Goal: Task Accomplishment & Management: Manage account settings

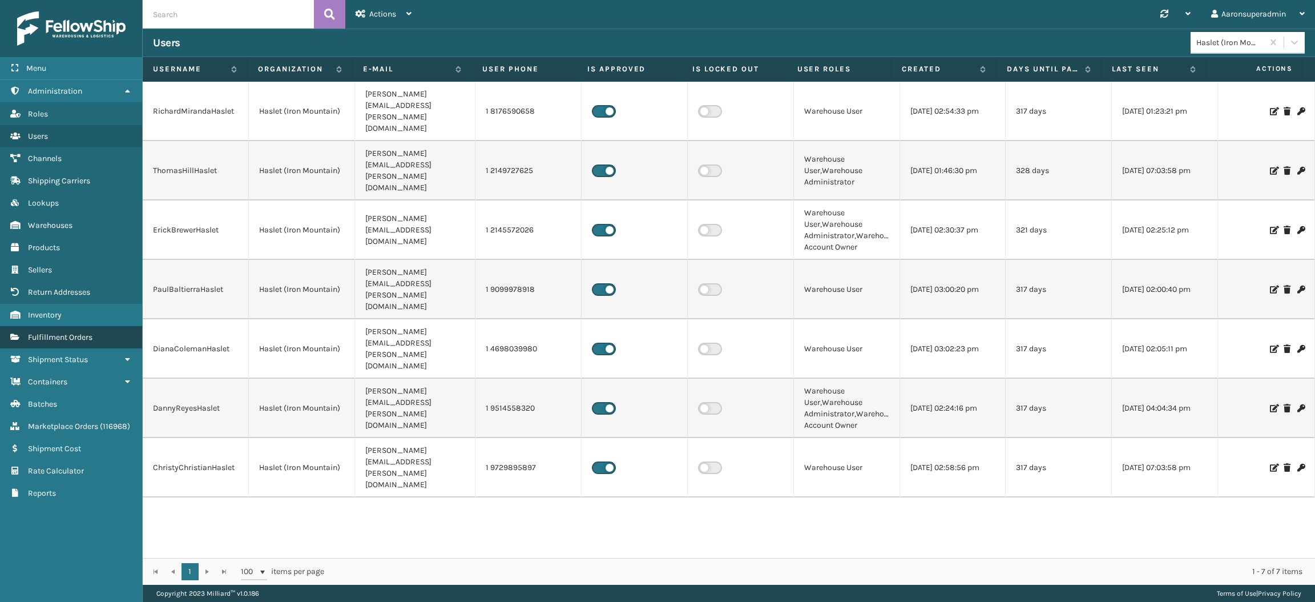
click at [81, 335] on link "Fulfillment Orders" at bounding box center [71, 337] width 142 height 22
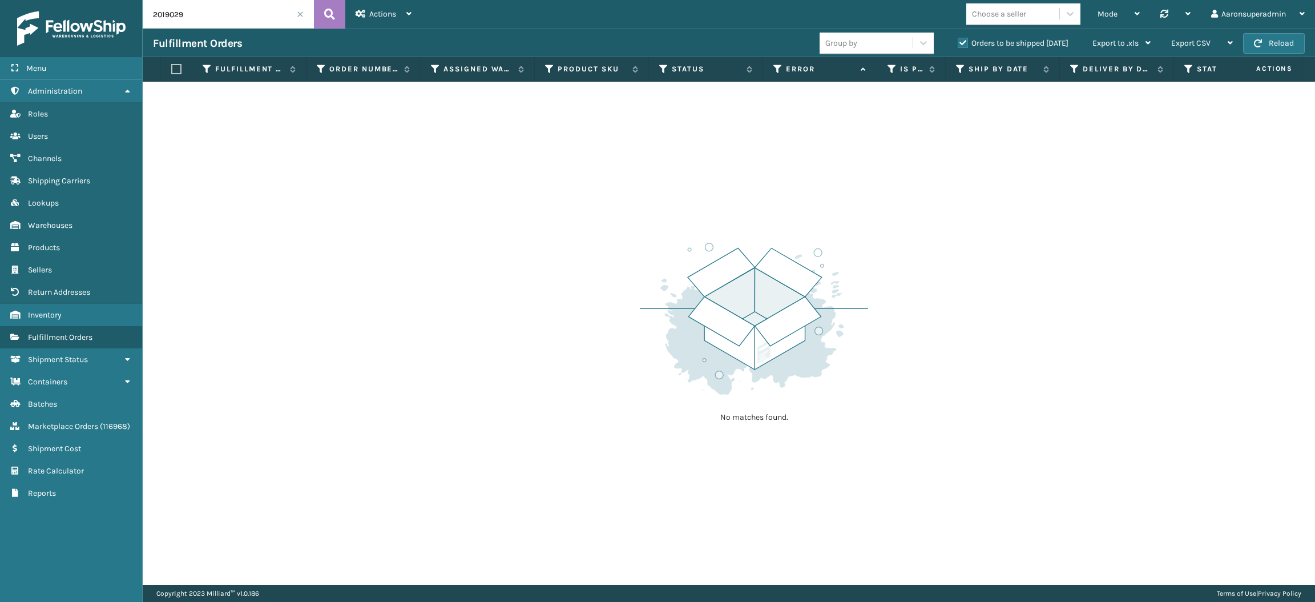
click at [219, 16] on input "2019029" at bounding box center [228, 14] width 171 height 29
paste input "29511"
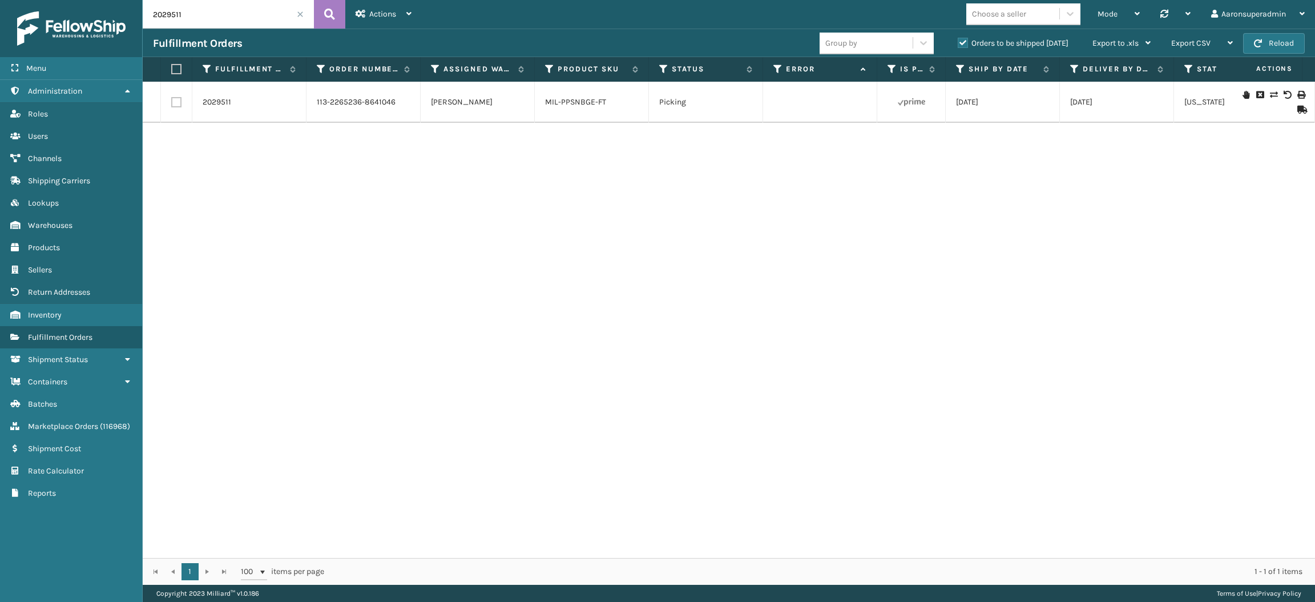
click at [1270, 94] on icon at bounding box center [1273, 95] width 7 height 8
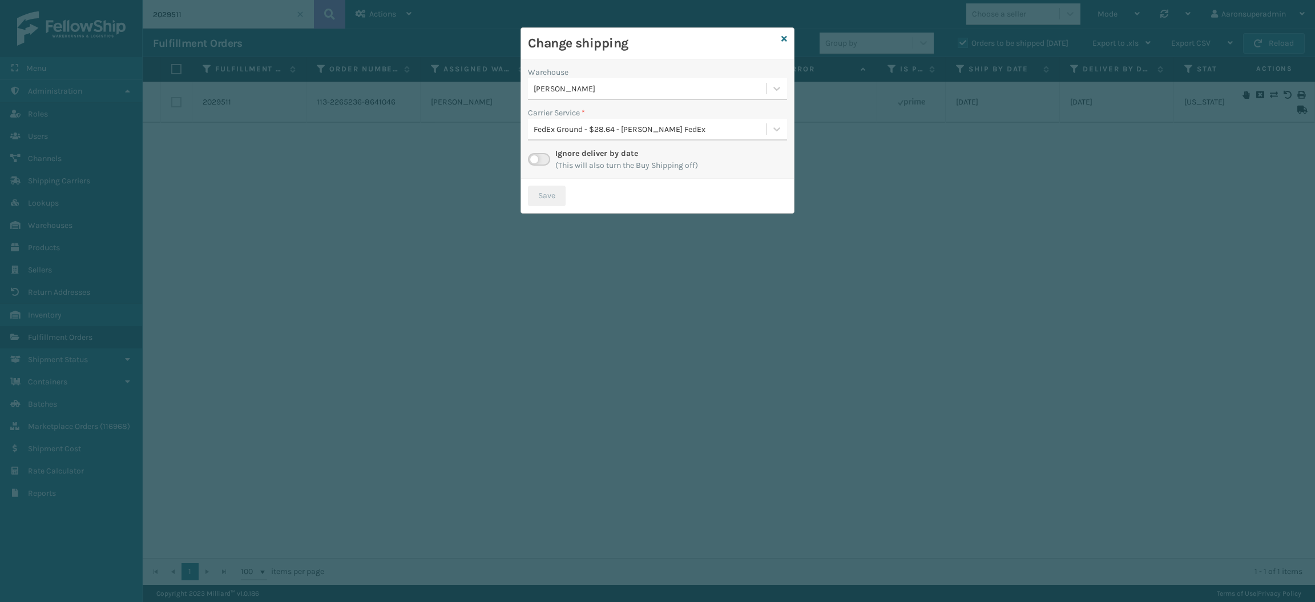
click at [588, 89] on div "[PERSON_NAME]" at bounding box center [650, 89] width 233 height 12
click at [579, 135] on div "SleepGeekz Warehouse 0" at bounding box center [657, 138] width 259 height 21
click at [552, 196] on button "Save" at bounding box center [547, 196] width 38 height 21
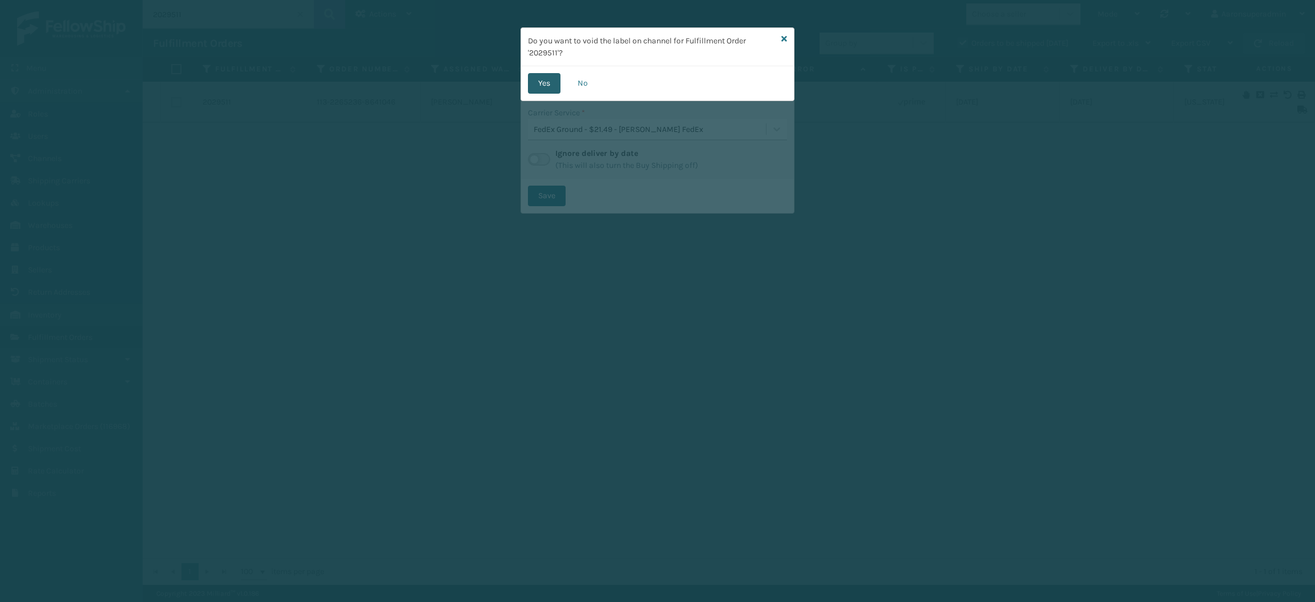
click at [535, 82] on button "Yes" at bounding box center [544, 83] width 33 height 21
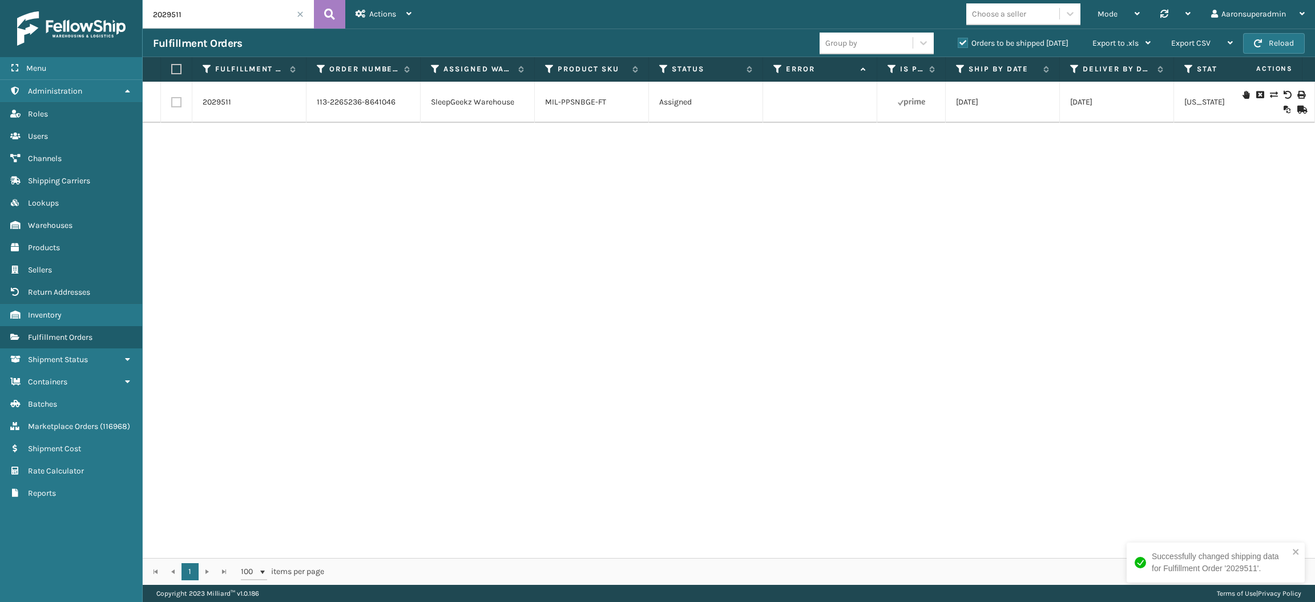
click at [209, 17] on input "2029511" at bounding box center [228, 14] width 171 height 29
paste input "30823"
type input "2030823"
click at [327, 17] on icon at bounding box center [329, 14] width 11 height 17
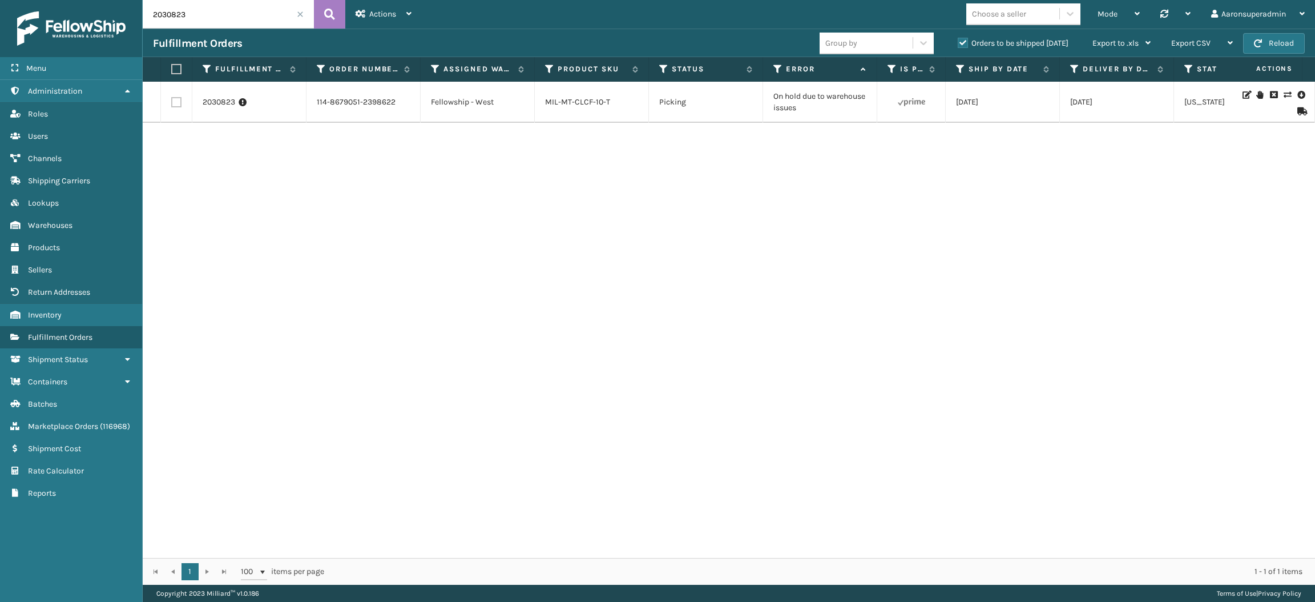
click at [1284, 92] on icon at bounding box center [1287, 95] width 7 height 8
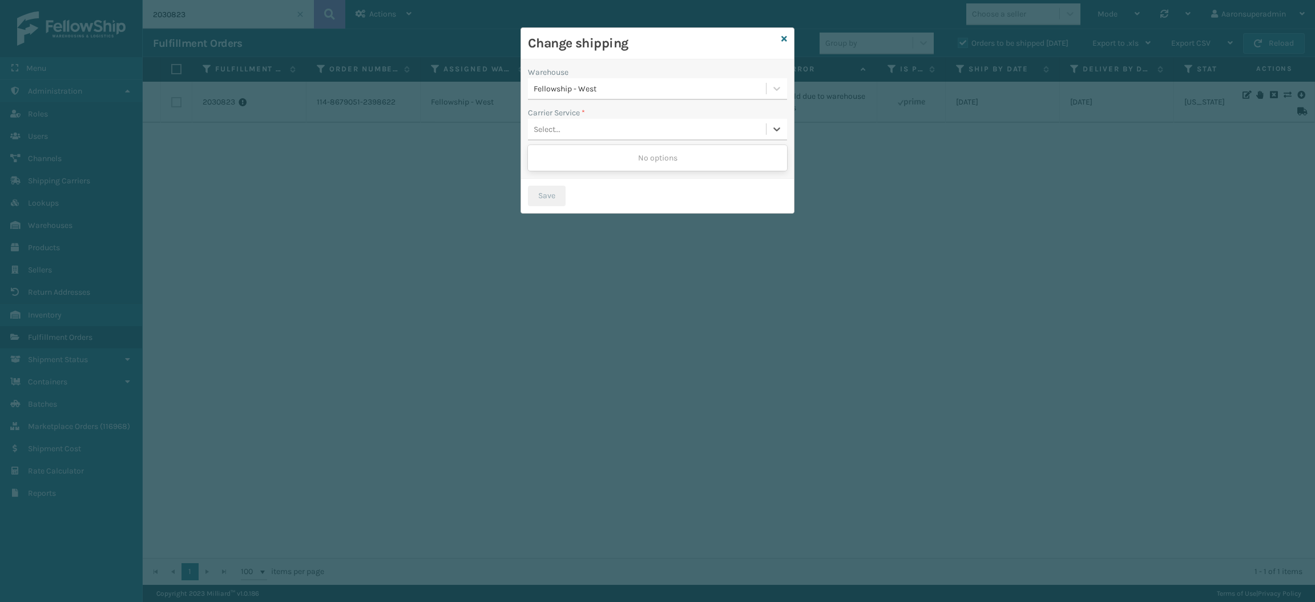
click at [560, 128] on div "Select..." at bounding box center [547, 129] width 27 height 12
click at [560, 113] on label "Carrier Service *" at bounding box center [556, 113] width 57 height 12
click at [541, 153] on div at bounding box center [539, 159] width 22 height 13
click at [536, 164] on label at bounding box center [539, 159] width 22 height 13
click at [535, 160] on input "checkbox" at bounding box center [531, 156] width 7 height 7
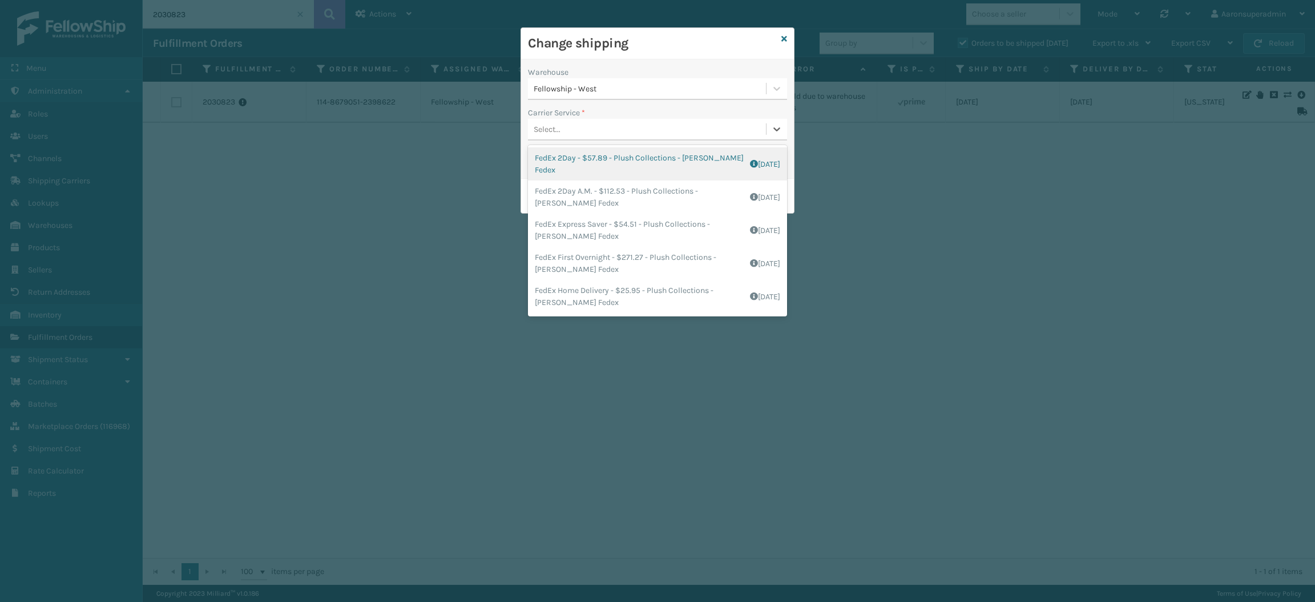
click at [633, 122] on div "Select..." at bounding box center [647, 129] width 238 height 19
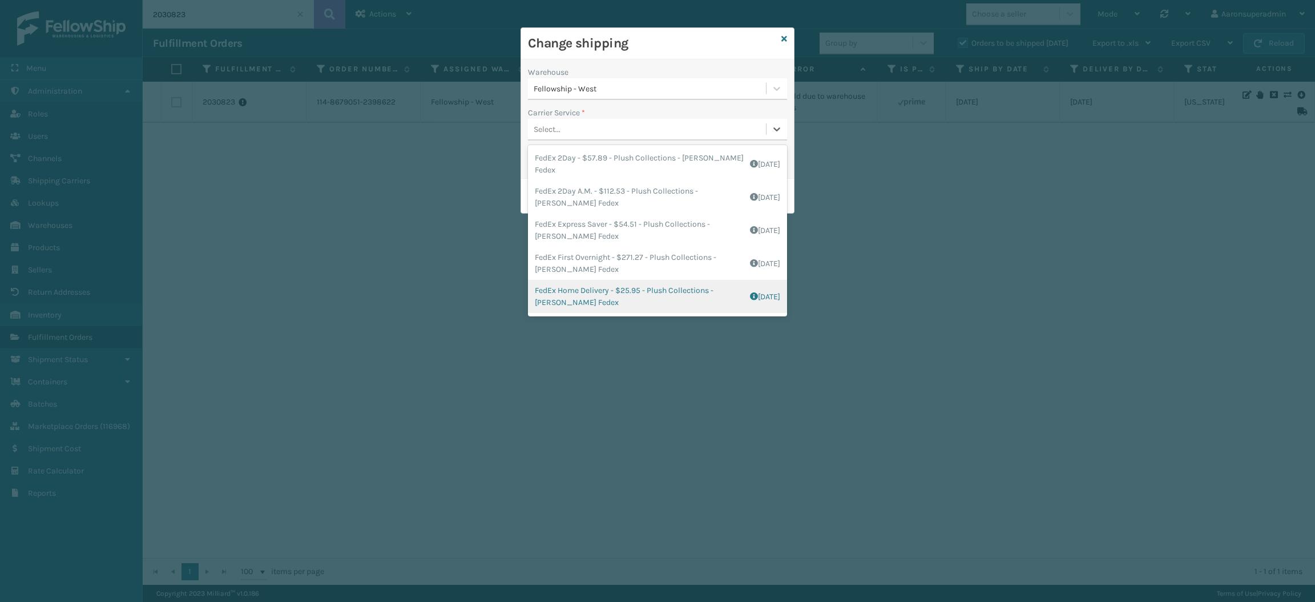
click at [591, 291] on div "FedEx Home Delivery - $25.95 - Plush Collections - [PERSON_NAME] Fedex Shipping…" at bounding box center [657, 296] width 259 height 33
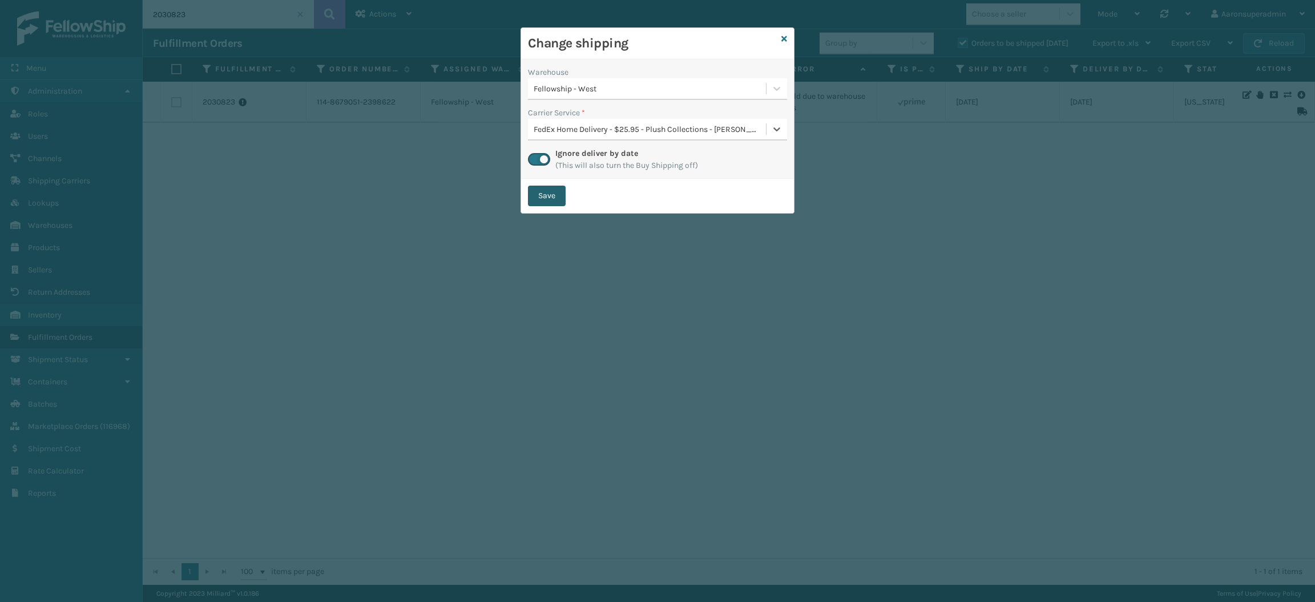
click at [554, 195] on button "Save" at bounding box center [547, 196] width 38 height 21
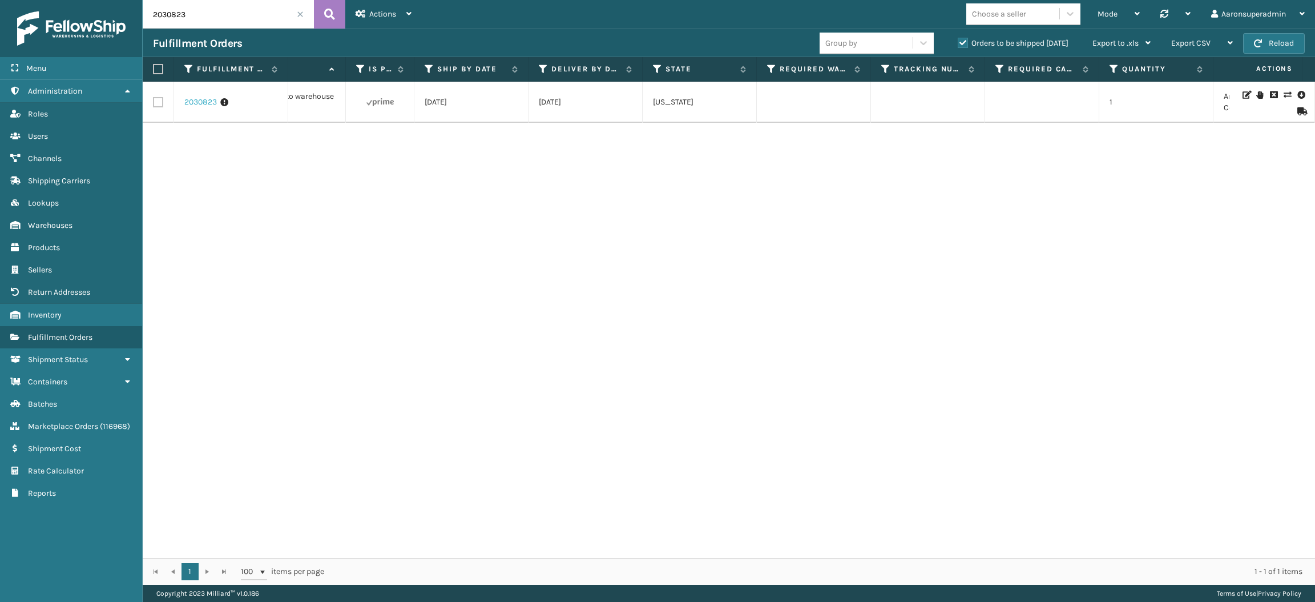
click at [212, 106] on link "2030823" at bounding box center [200, 101] width 33 height 11
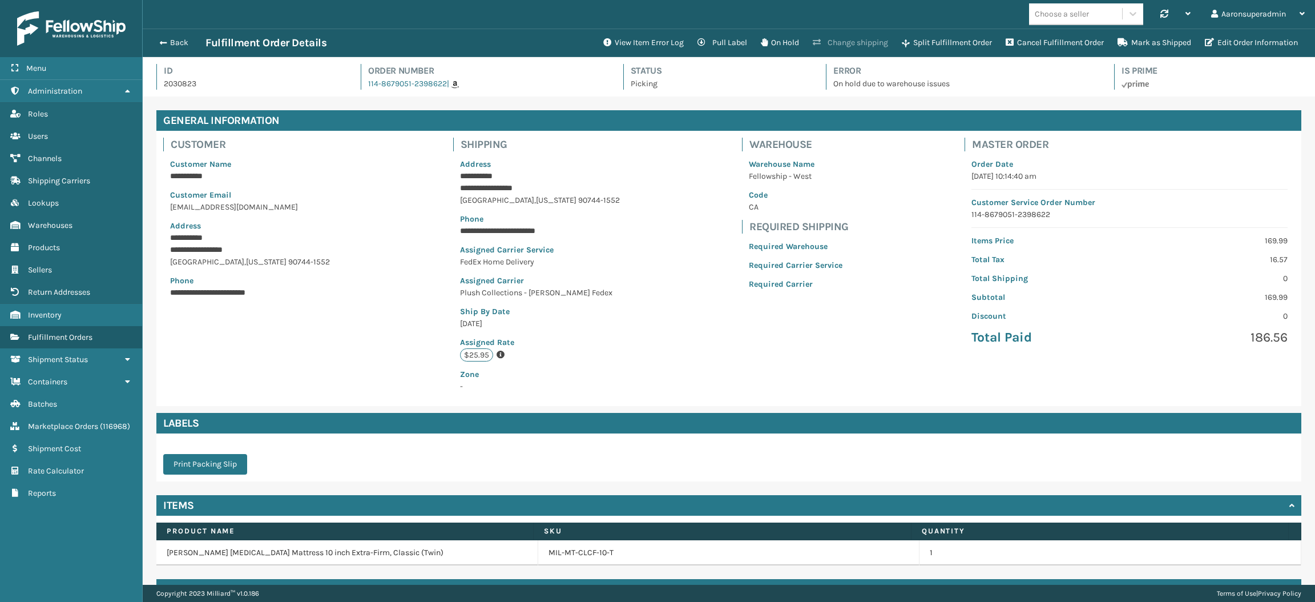
click at [813, 38] on icon at bounding box center [817, 42] width 8 height 8
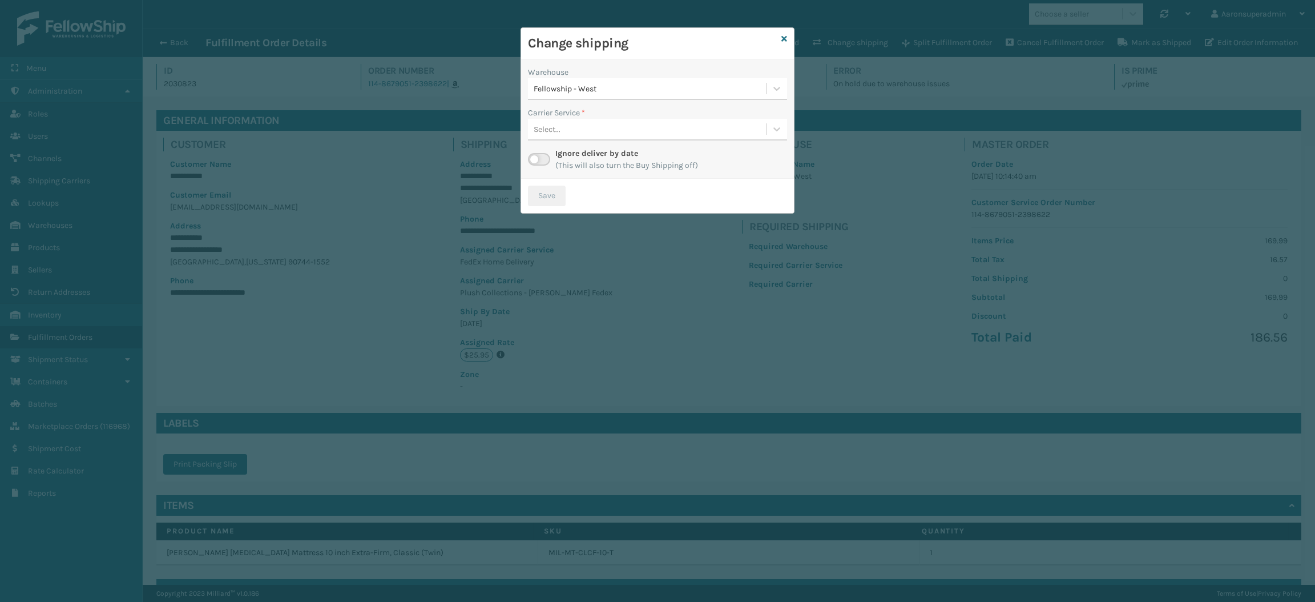
click at [543, 163] on label at bounding box center [539, 159] width 22 height 13
click at [535, 160] on input "checkbox" at bounding box center [531, 156] width 7 height 7
click at [541, 133] on div "Select..." at bounding box center [547, 129] width 27 height 12
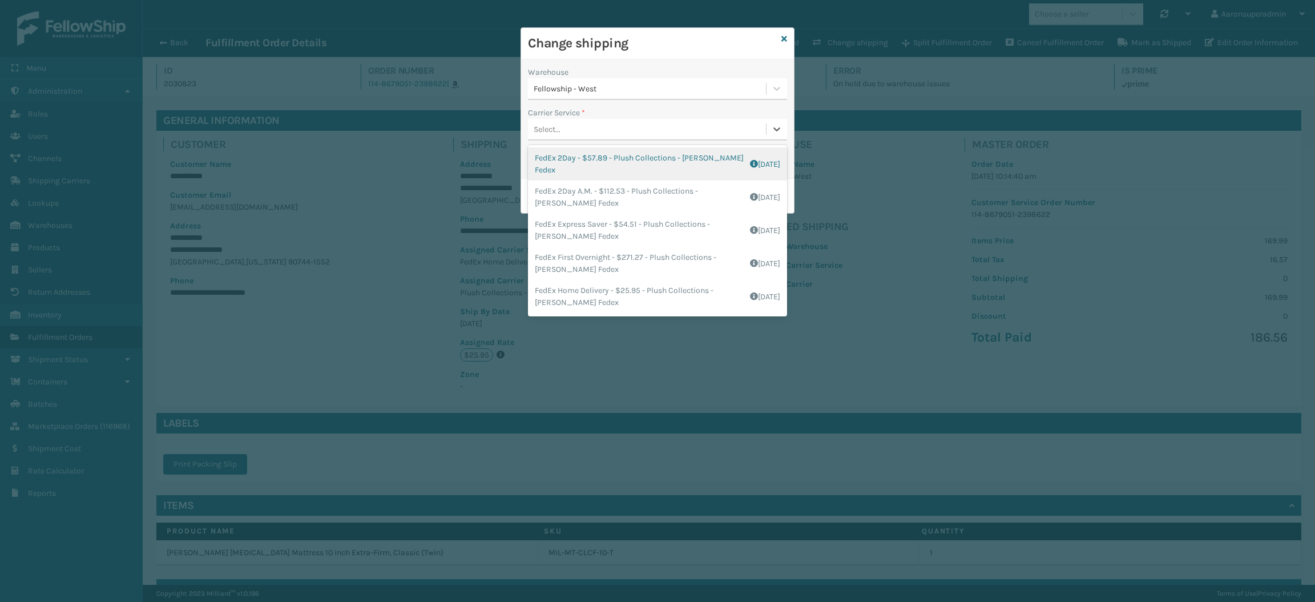
click at [554, 171] on div "FedEx 2Day - $57.89 - Plush Collections - [PERSON_NAME] Fedex Shipping Cost $43…" at bounding box center [657, 163] width 259 height 33
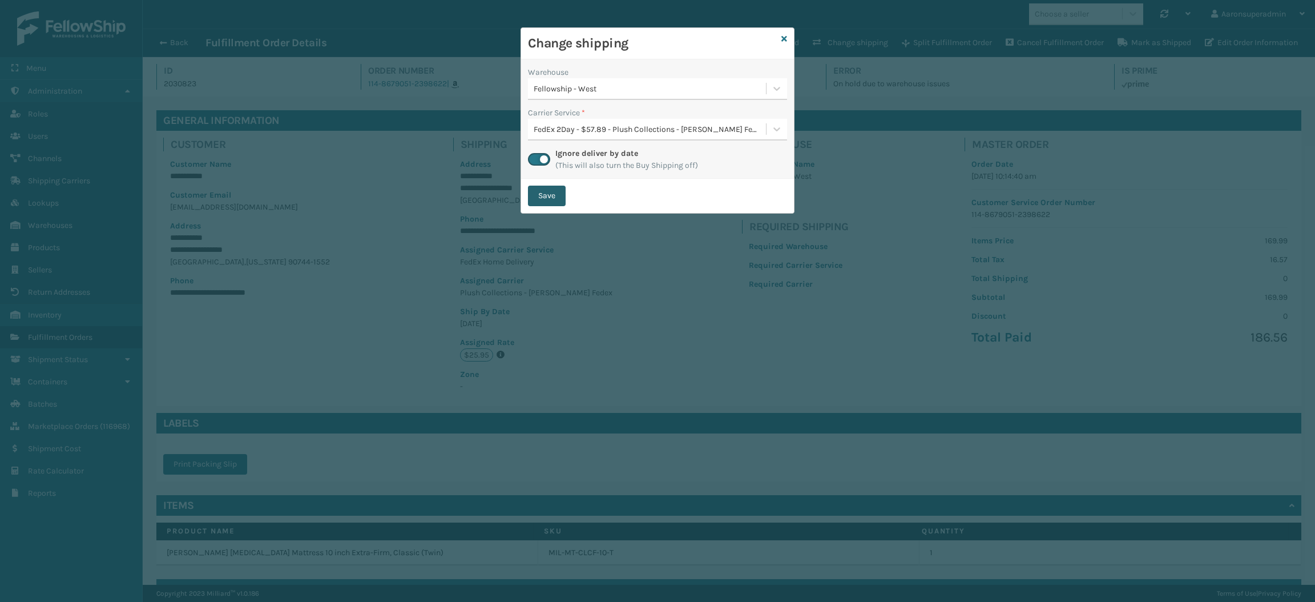
click at [543, 186] on button "Save" at bounding box center [547, 196] width 38 height 21
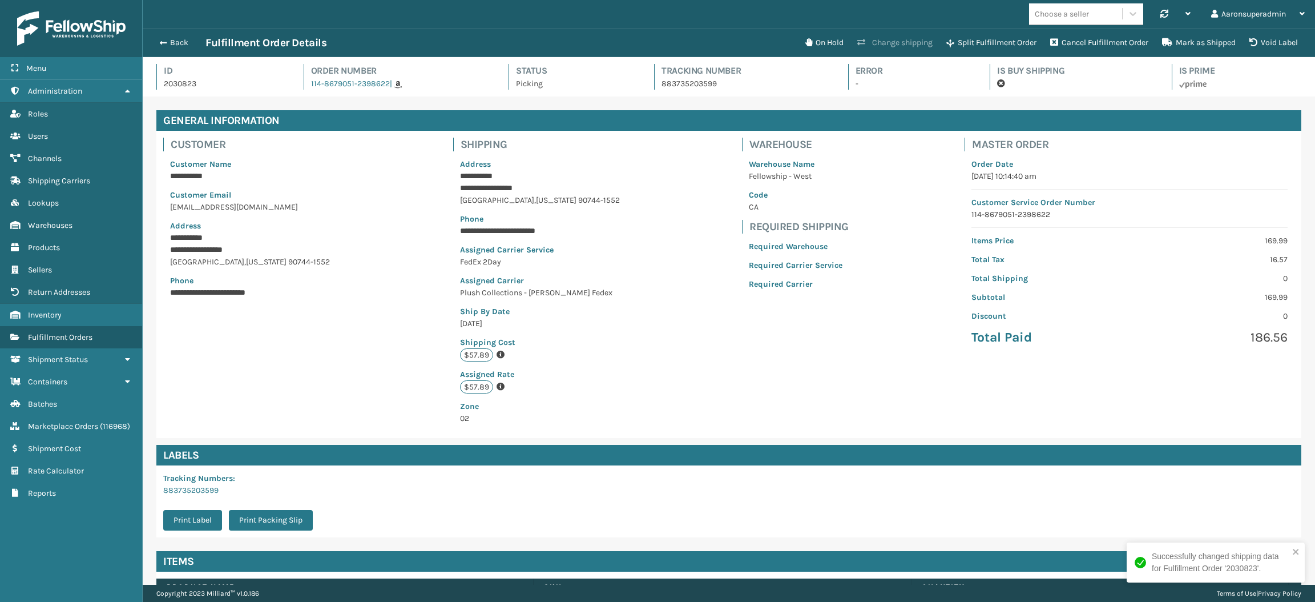
click at [881, 44] on button "Change shipping" at bounding box center [895, 42] width 89 height 23
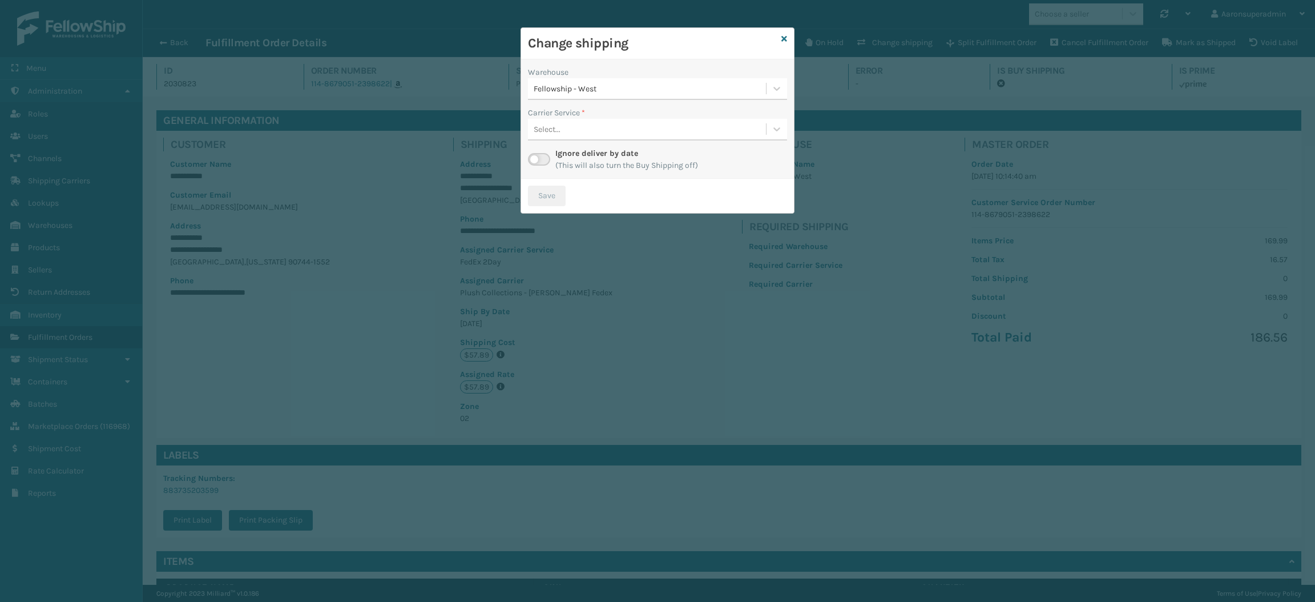
click at [545, 153] on label at bounding box center [539, 159] width 22 height 13
click at [535, 153] on input "checkbox" at bounding box center [531, 156] width 7 height 7
click at [571, 132] on div "Select..." at bounding box center [647, 129] width 238 height 19
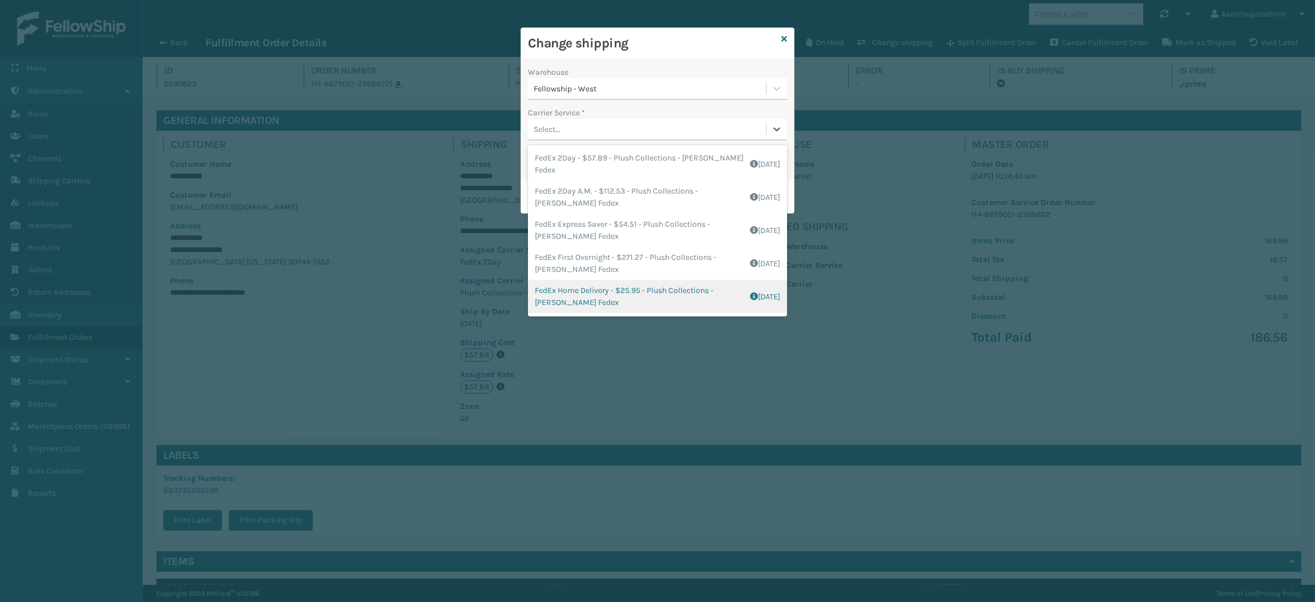
click at [578, 289] on div "FedEx Home Delivery - $25.95 - Plush Collections - [PERSON_NAME] Fedex Shipping…" at bounding box center [657, 296] width 259 height 33
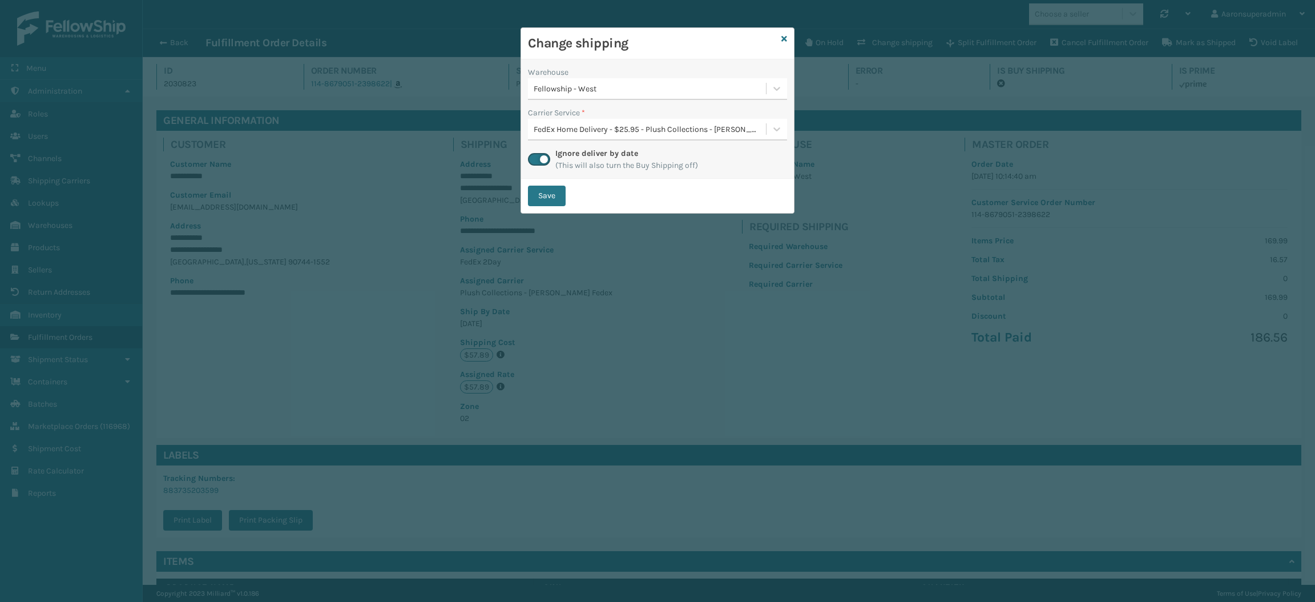
click at [543, 184] on div "Save" at bounding box center [657, 196] width 273 height 34
click at [542, 194] on button "Save" at bounding box center [547, 196] width 38 height 21
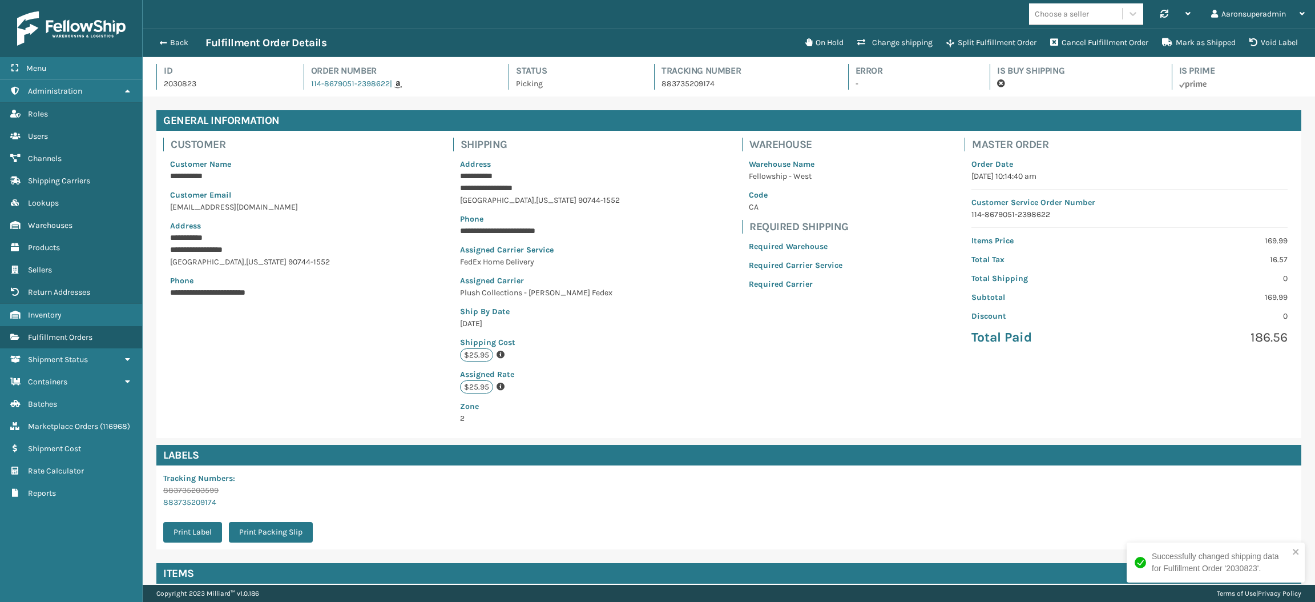
scroll to position [26, 1172]
click at [172, 40] on button "Back" at bounding box center [179, 43] width 53 height 10
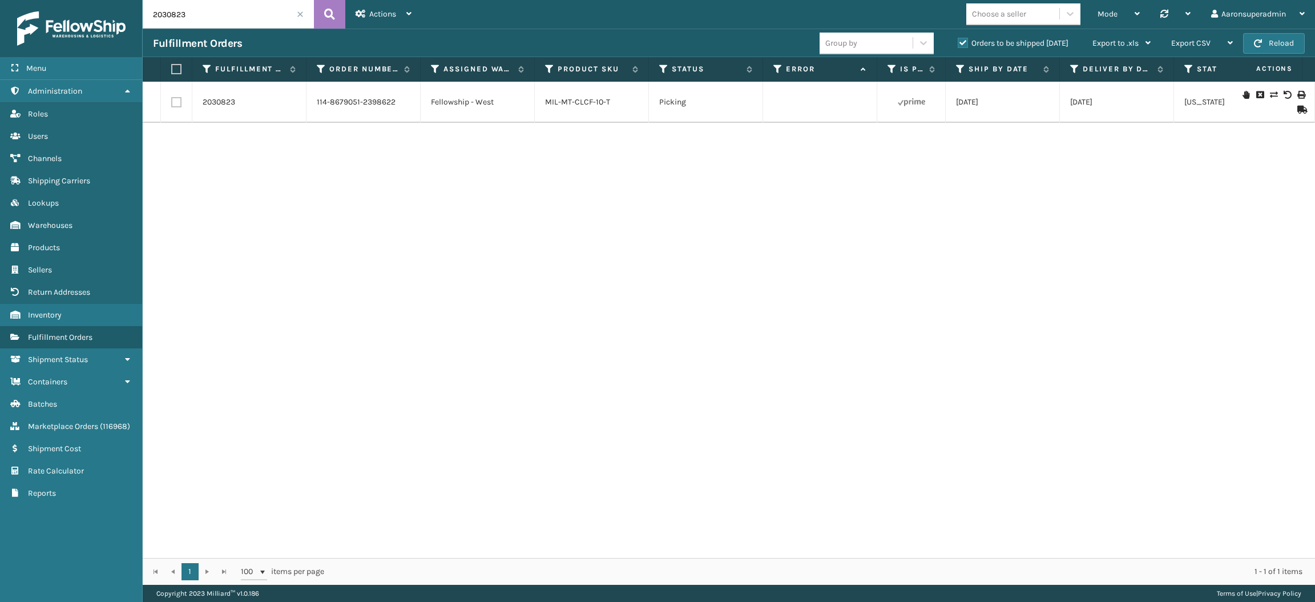
click at [302, 17] on span at bounding box center [300, 14] width 7 height 7
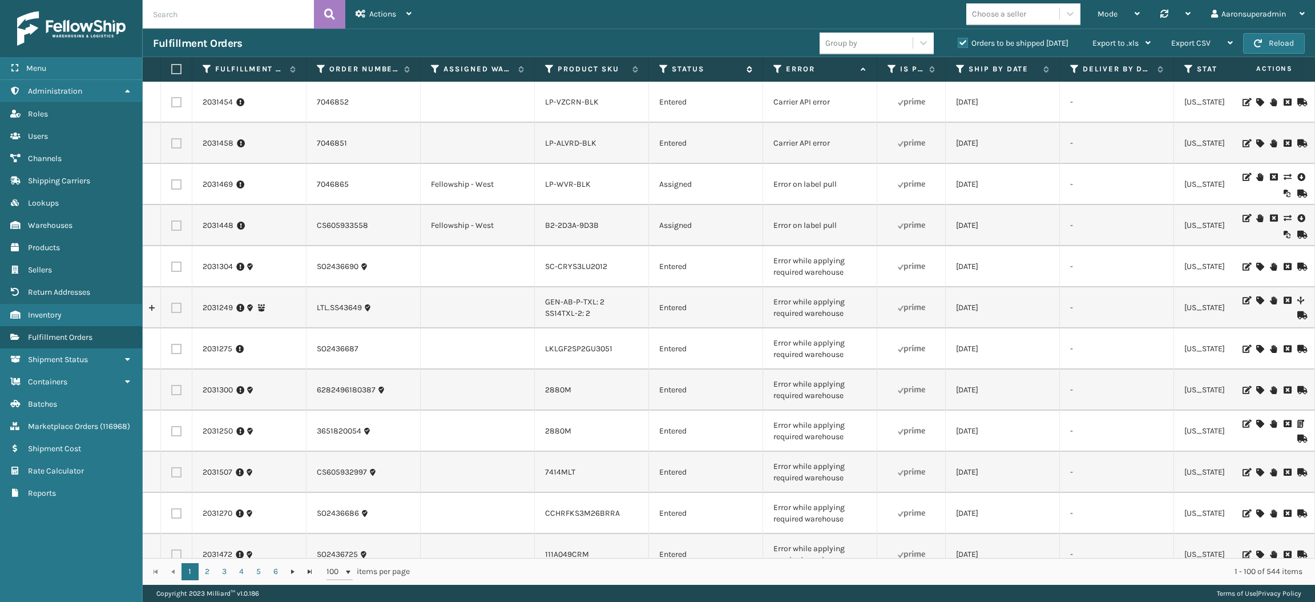
click at [660, 71] on icon at bounding box center [663, 69] width 9 height 10
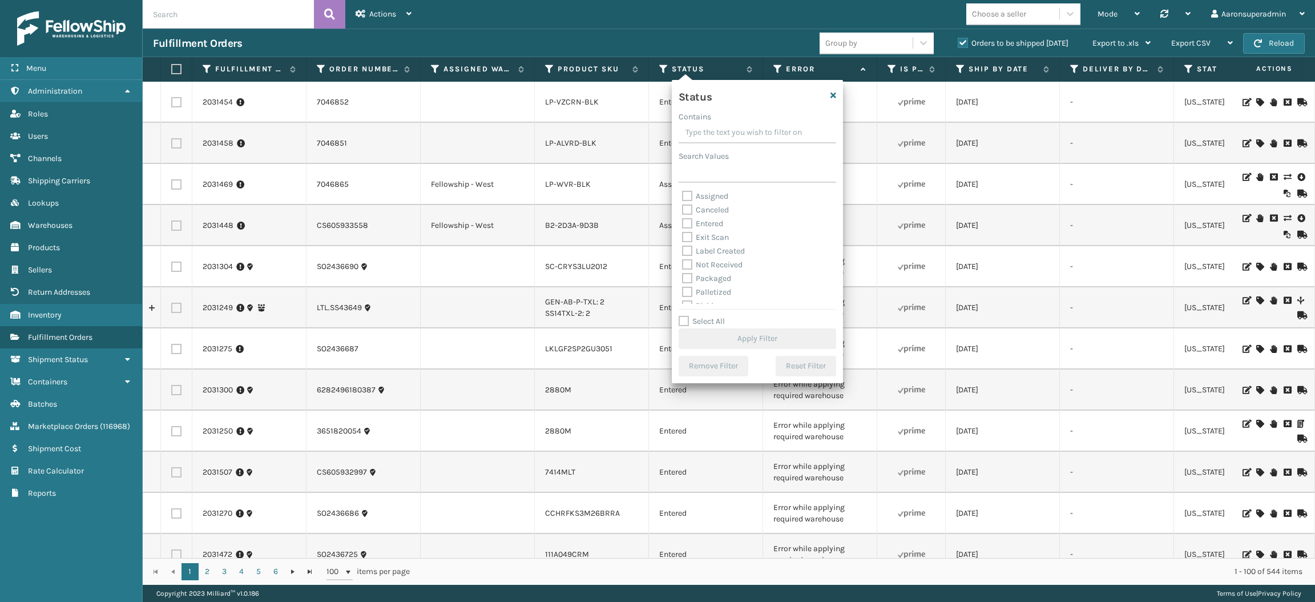
click at [700, 281] on label "Packaged" at bounding box center [706, 278] width 49 height 10
click at [683, 279] on input "Packaged" at bounding box center [682, 275] width 1 height 7
checkbox input "true"
click at [703, 294] on label "Palletized" at bounding box center [706, 292] width 49 height 10
click at [683, 293] on input "Palletized" at bounding box center [682, 288] width 1 height 7
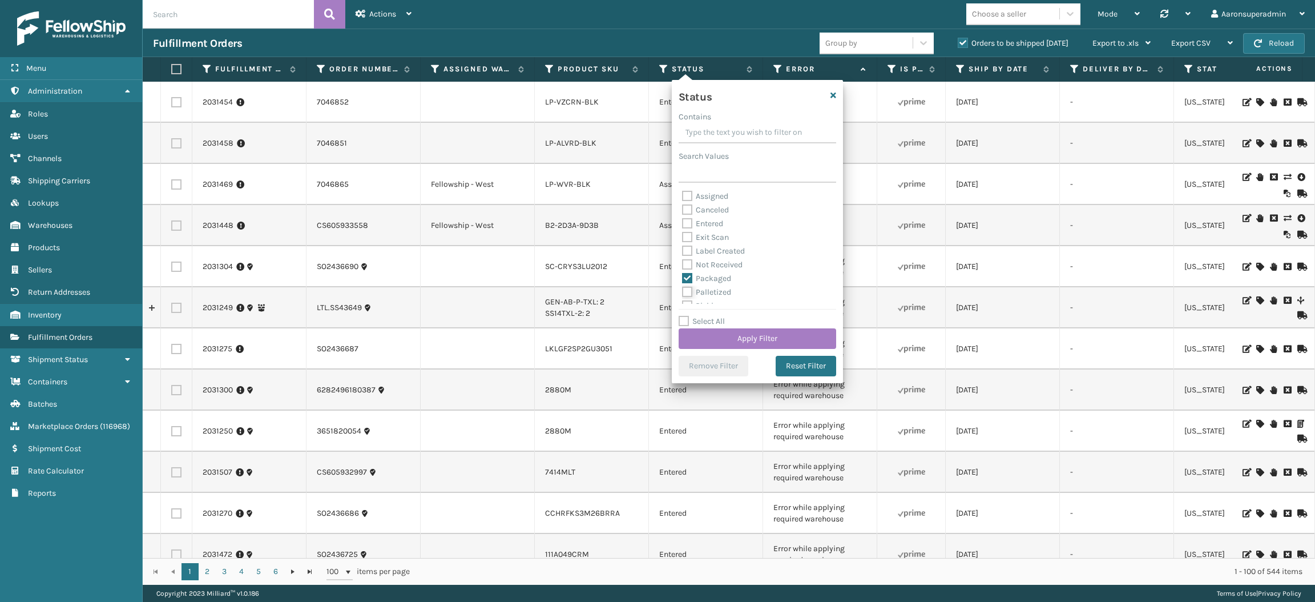
checkbox input "true"
click at [696, 252] on label "Label Created" at bounding box center [713, 251] width 63 height 10
click at [683, 252] on input "Label Created" at bounding box center [682, 247] width 1 height 7
checkbox input "true"
click at [710, 338] on button "Apply Filter" at bounding box center [758, 338] width 158 height 21
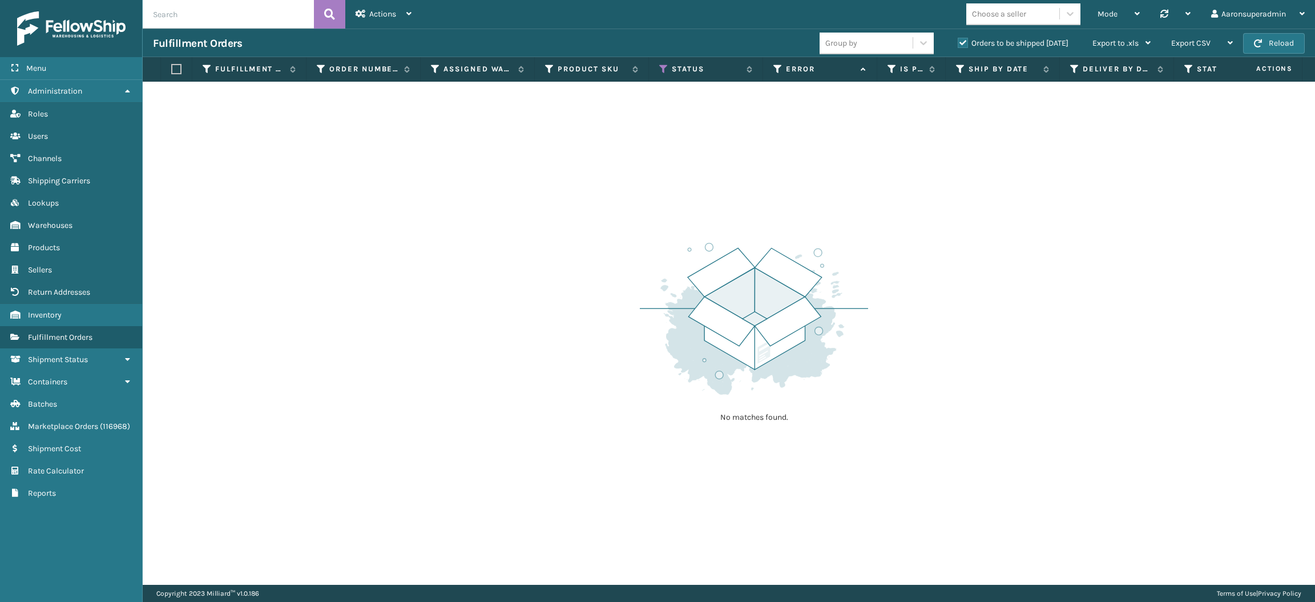
click at [964, 43] on label "Orders to be shipped [DATE]" at bounding box center [1013, 43] width 111 height 10
click at [958, 43] on input "Orders to be shipped [DATE]" at bounding box center [958, 40] width 1 height 7
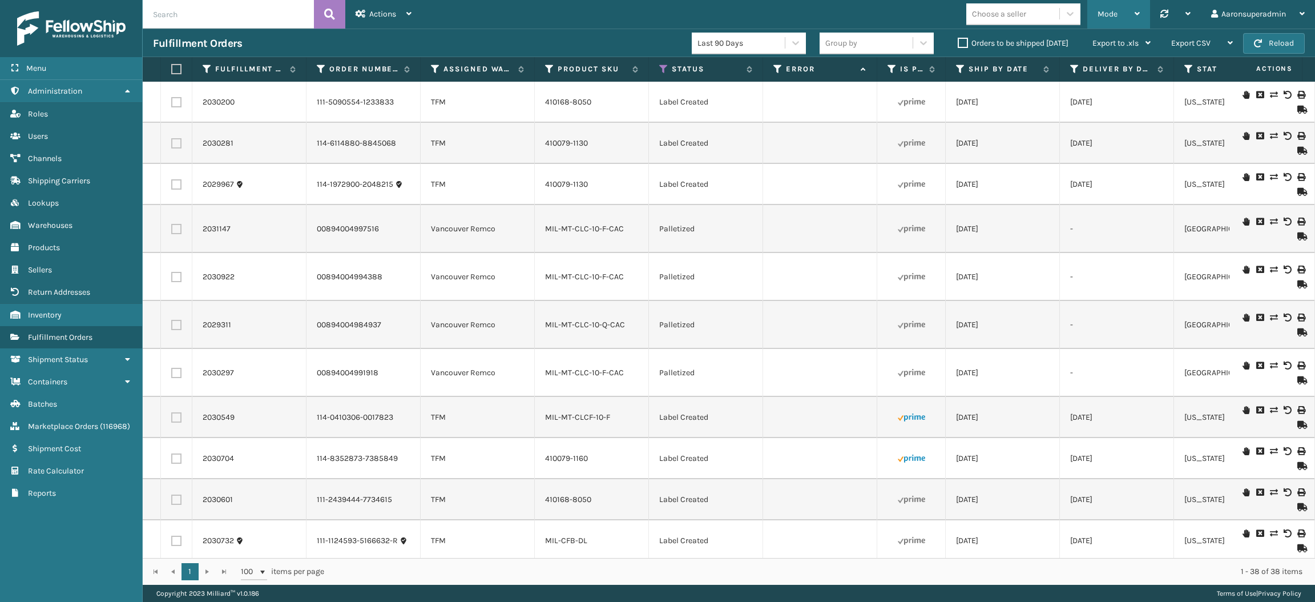
click at [1109, 21] on div "Mode" at bounding box center [1119, 14] width 42 height 29
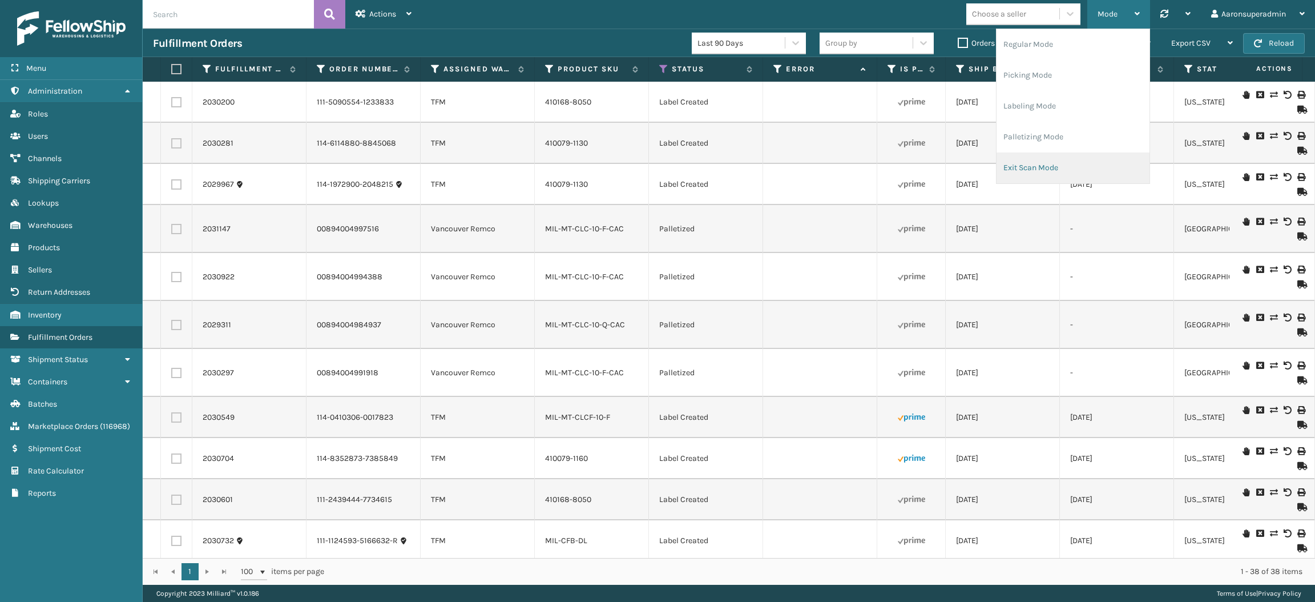
click at [1033, 158] on li "Exit Scan Mode" at bounding box center [1073, 167] width 153 height 31
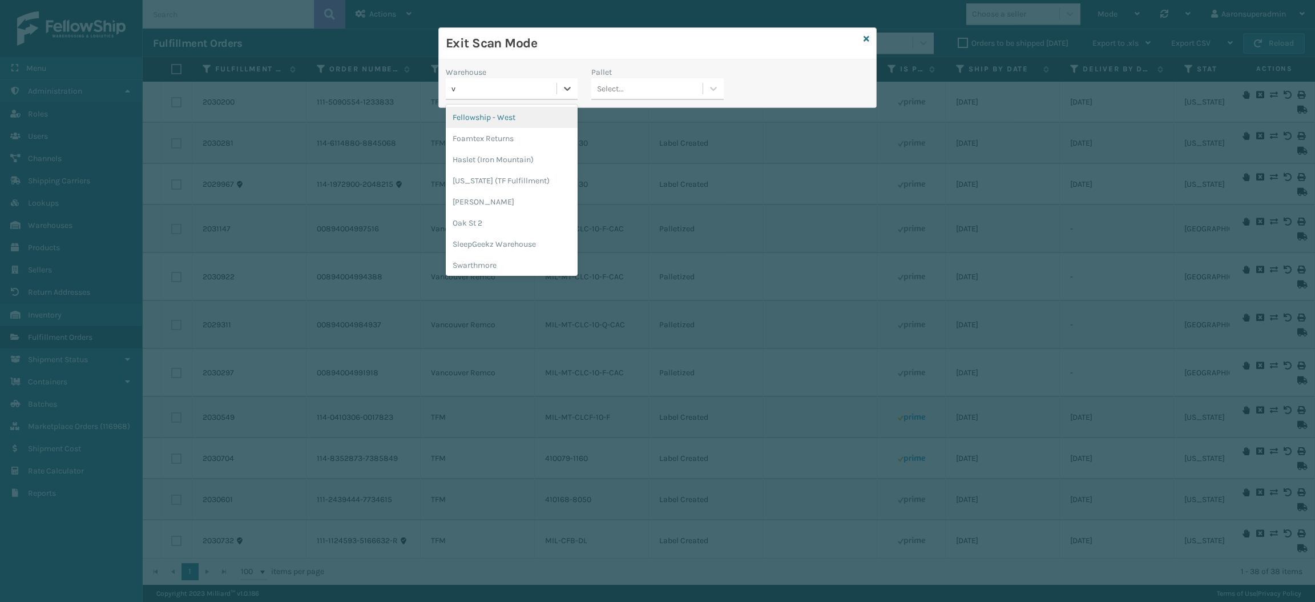
type input "va"
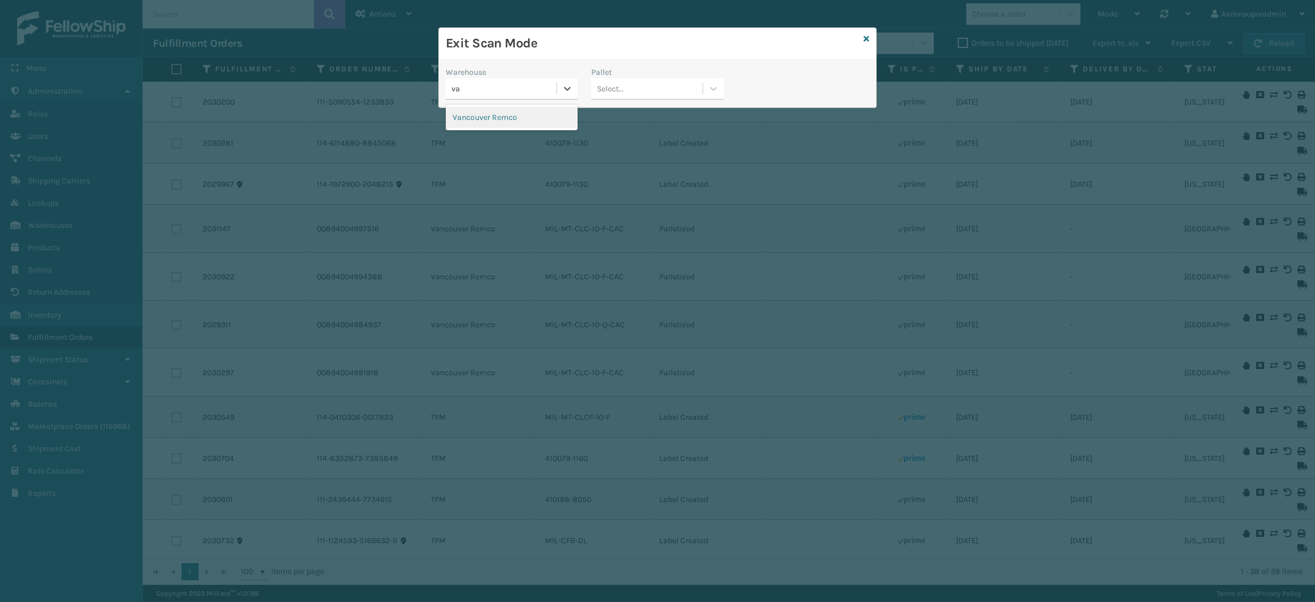
click at [505, 142] on div "Exit Scan Mode Warehouse option Vancouver Remco focused, 1 of 1. 1 result avail…" at bounding box center [657, 301] width 1315 height 602
click at [545, 114] on div "Vancouver Remco" at bounding box center [512, 117] width 132 height 21
click at [619, 85] on div "Select..." at bounding box center [610, 89] width 27 height 12
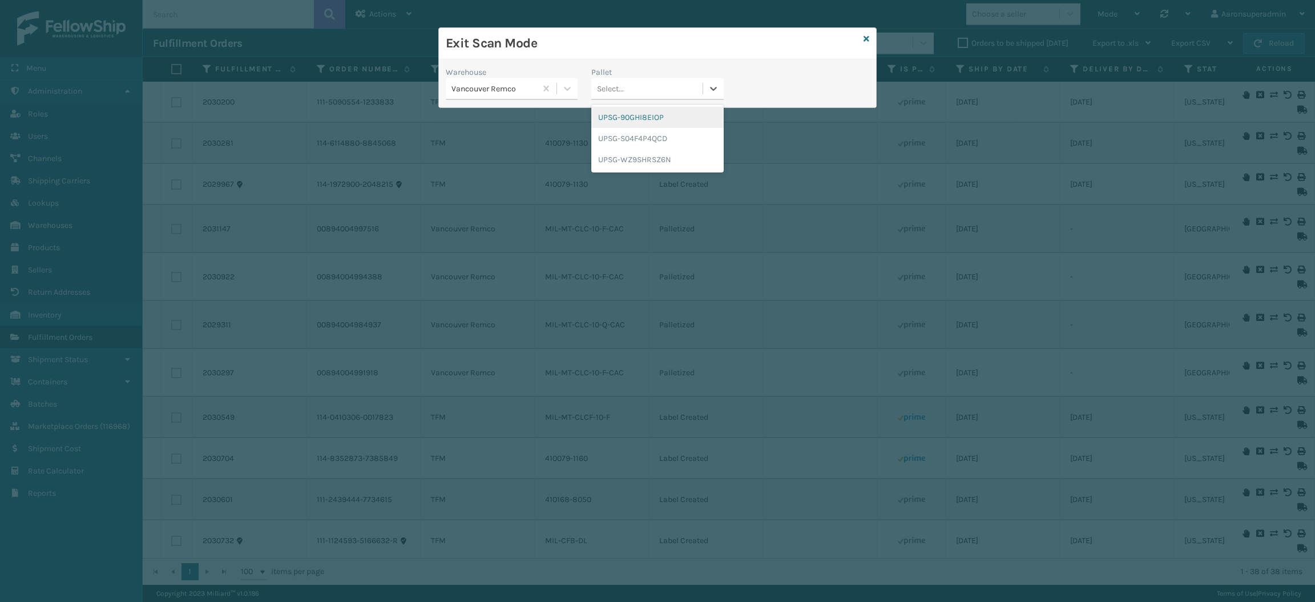
click at [619, 109] on div "UPSG-90GHI8EIOP" at bounding box center [657, 117] width 132 height 21
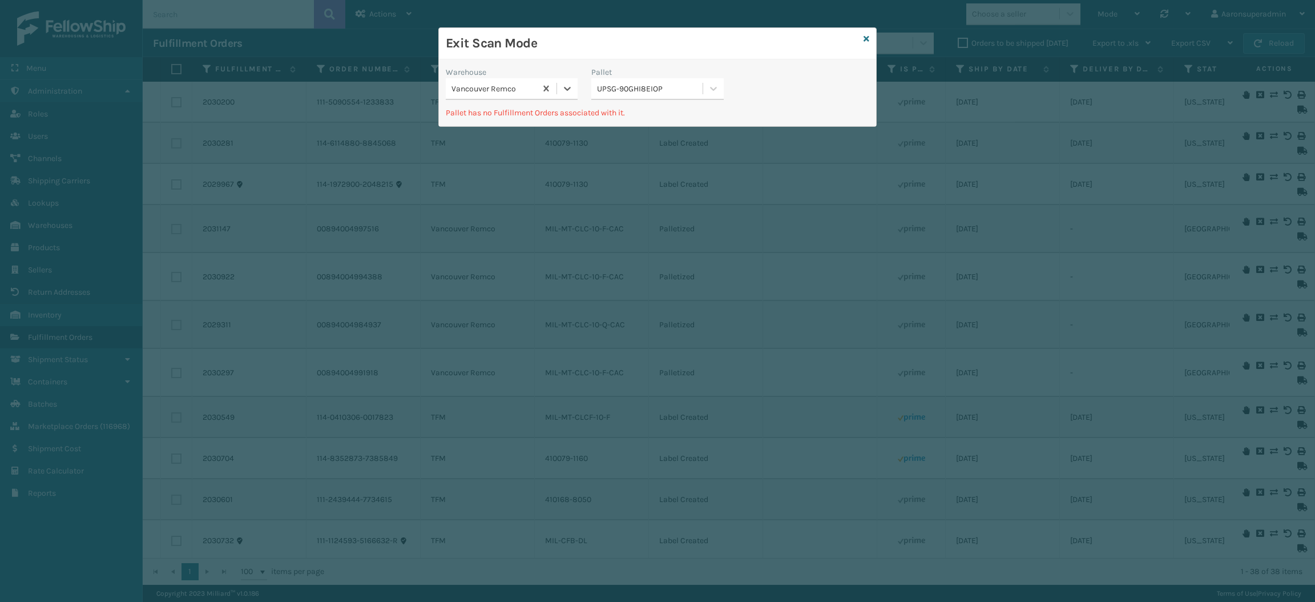
click at [621, 83] on div "UPSG-90GHI8EIOP" at bounding box center [650, 89] width 106 height 12
click at [624, 140] on div "UPSG-S04F4P4QCD" at bounding box center [657, 138] width 132 height 21
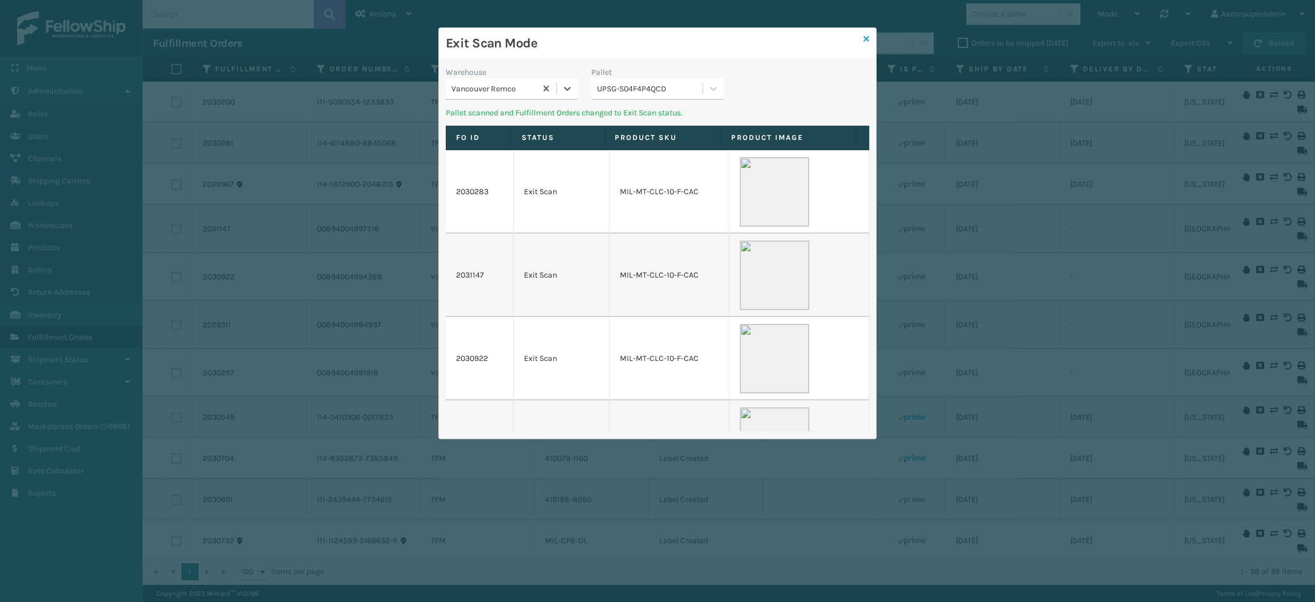
click at [868, 39] on icon at bounding box center [867, 39] width 6 height 8
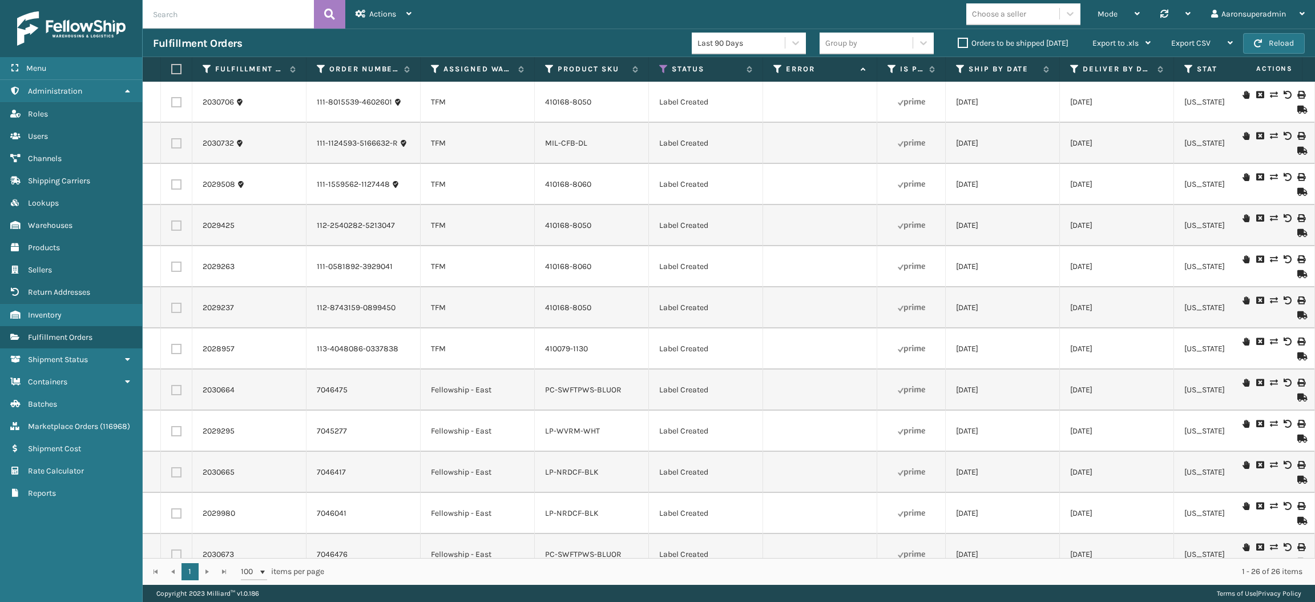
click at [176, 72] on label at bounding box center [174, 69] width 7 height 10
click at [172, 72] on input "checkbox" at bounding box center [171, 69] width 1 height 7
checkbox input "true"
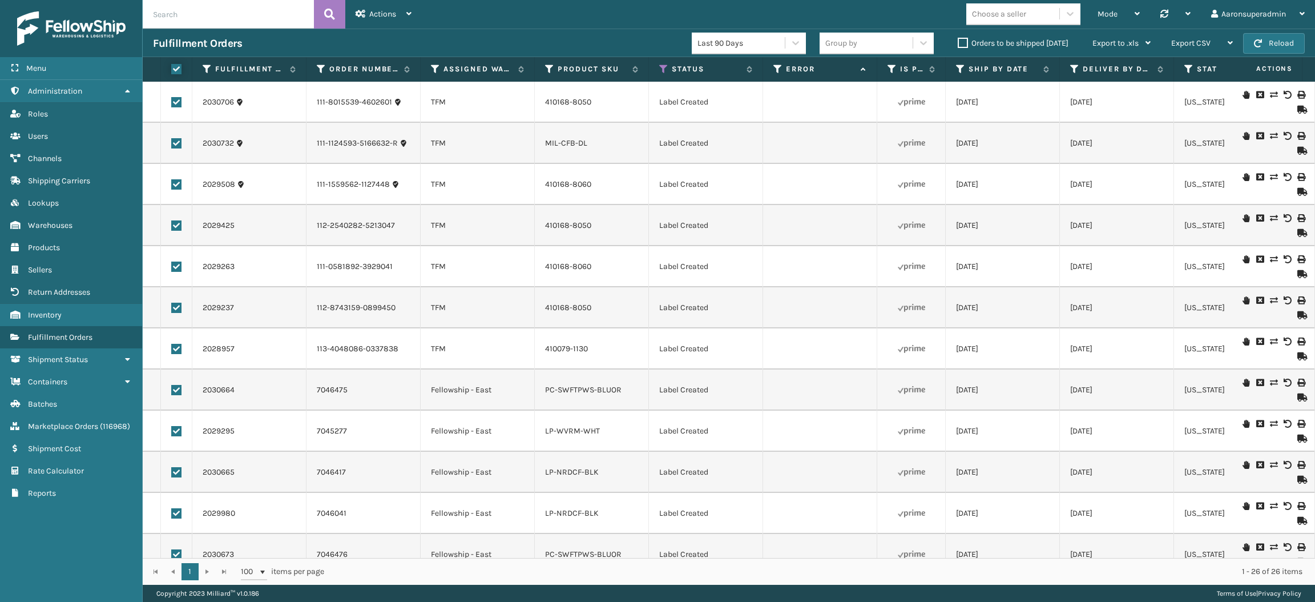
checkbox input "true"
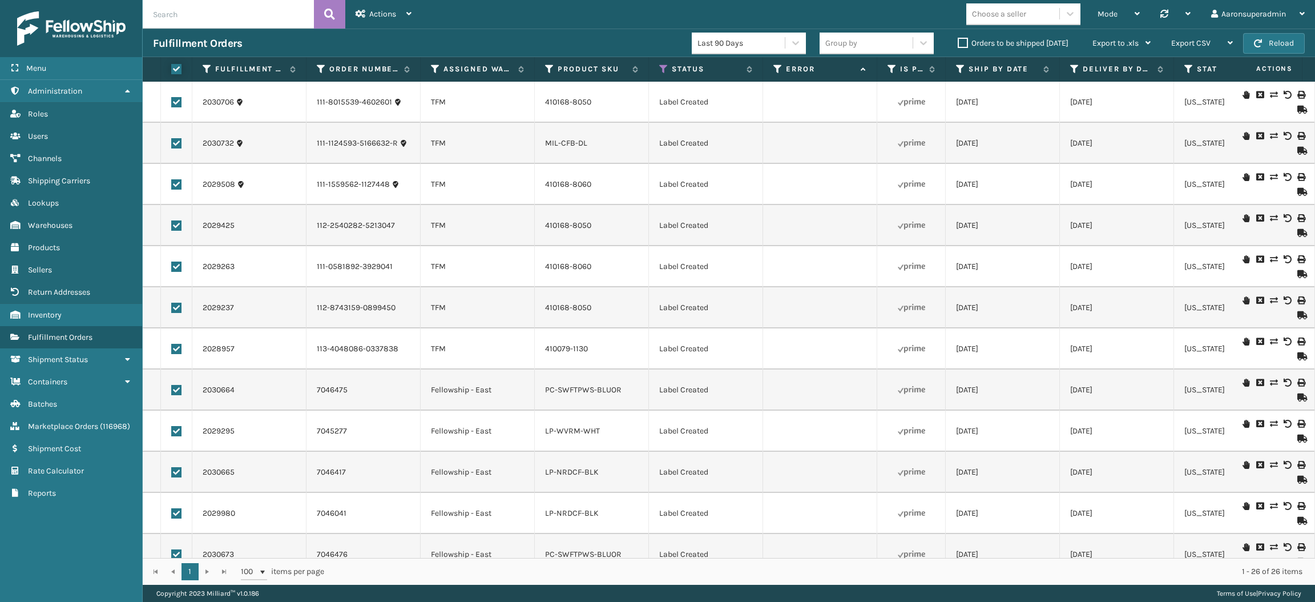
checkbox input "true"
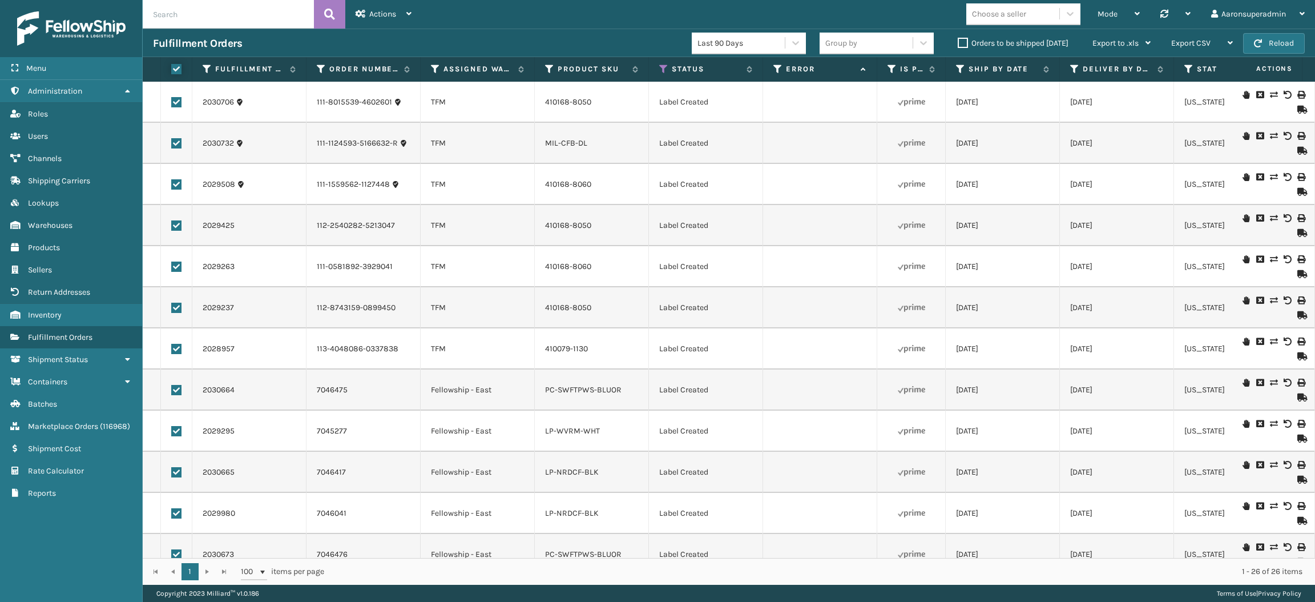
checkbox input "true"
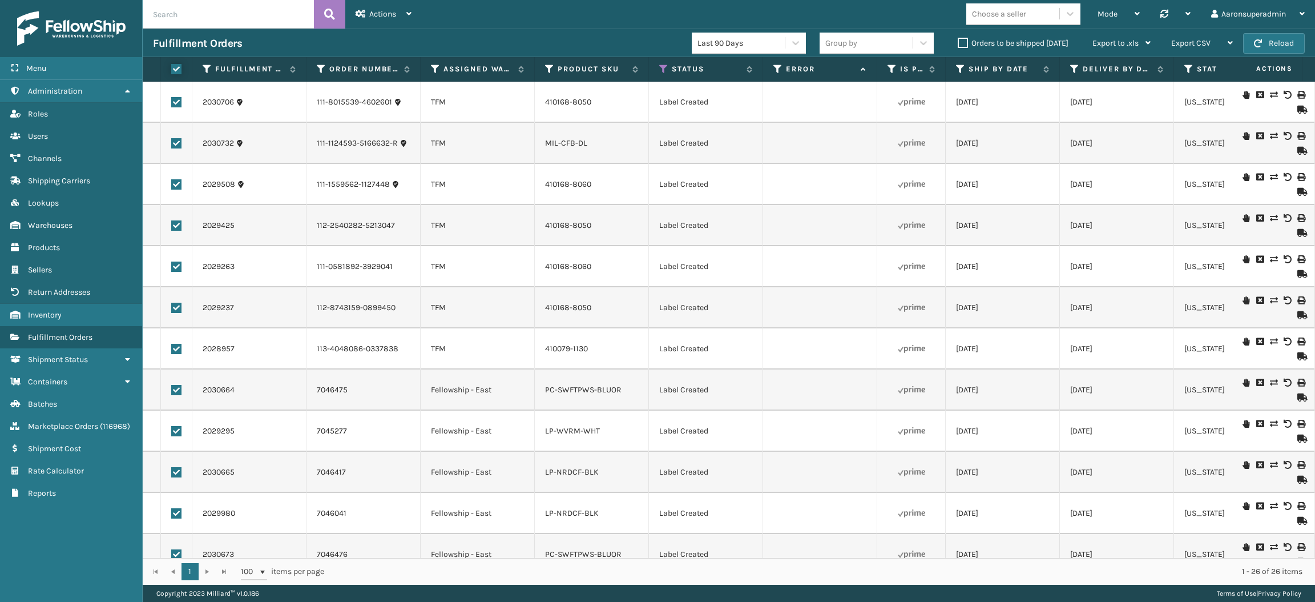
checkbox input "true"
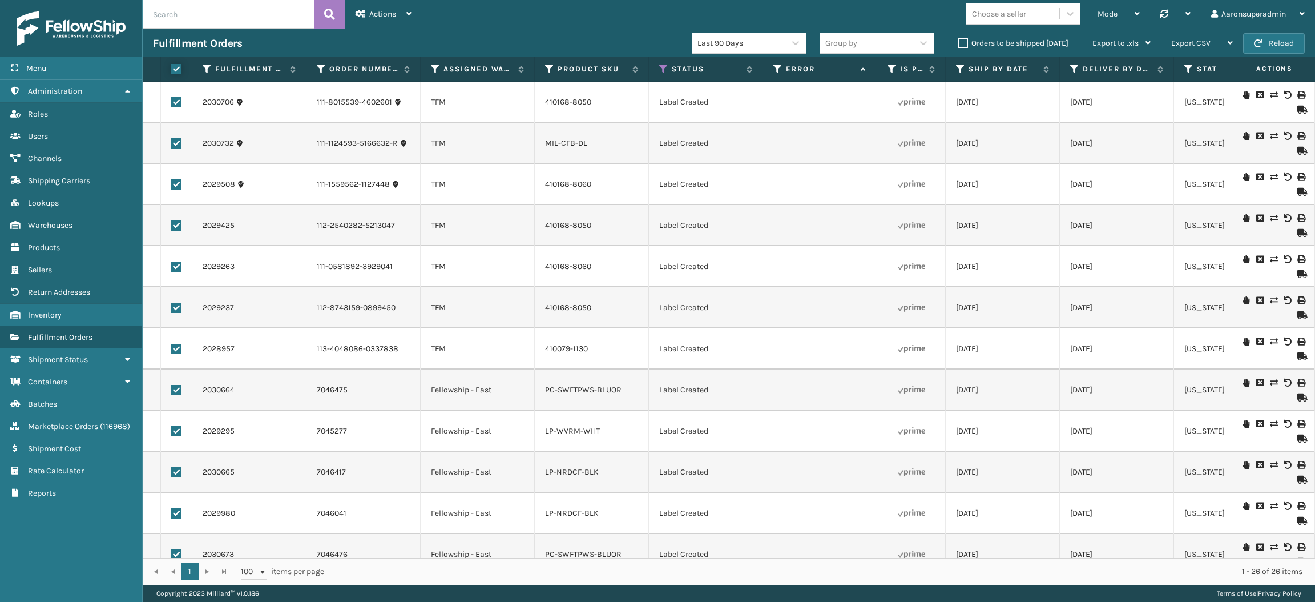
checkbox input "true"
click at [870, 33] on div "Bulk Actions" at bounding box center [903, 43] width 67 height 29
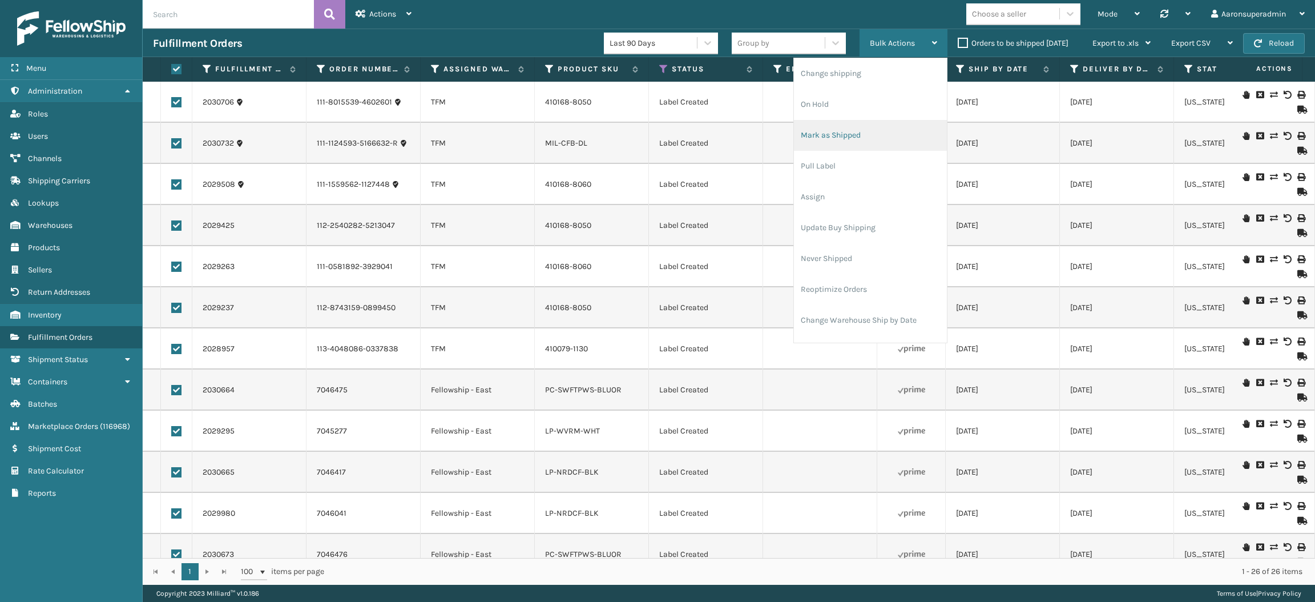
click at [823, 143] on li "Mark as Shipped" at bounding box center [870, 135] width 153 height 31
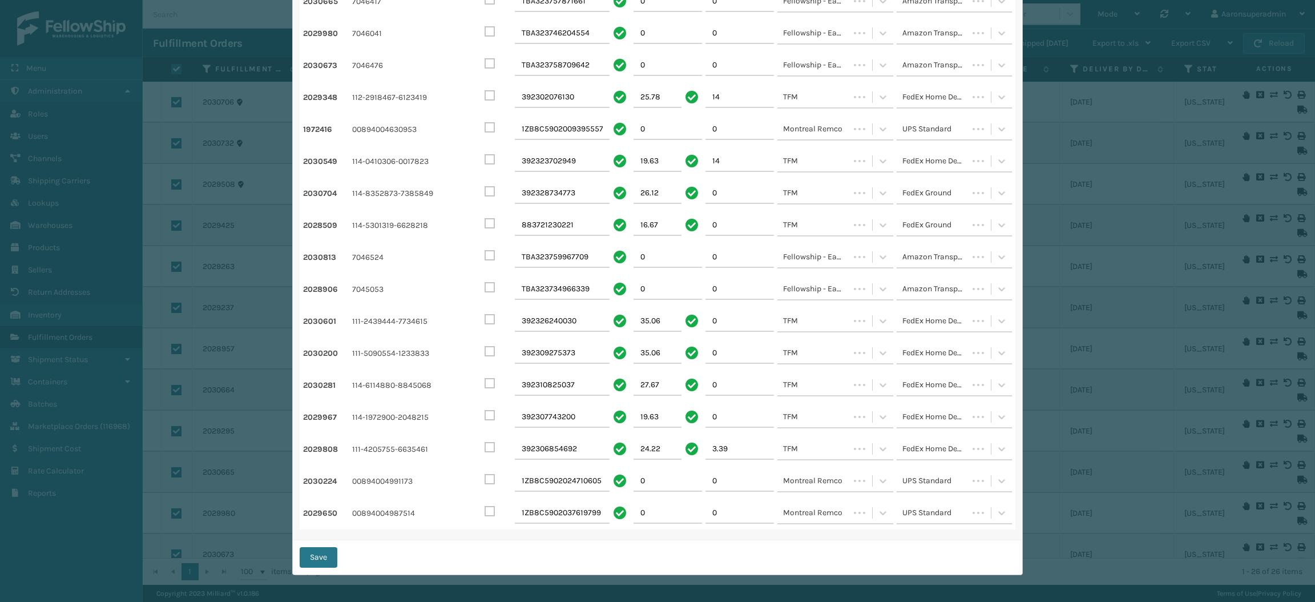
scroll to position [396, 0]
click at [313, 554] on button "Save" at bounding box center [319, 557] width 38 height 21
checkbox input "false"
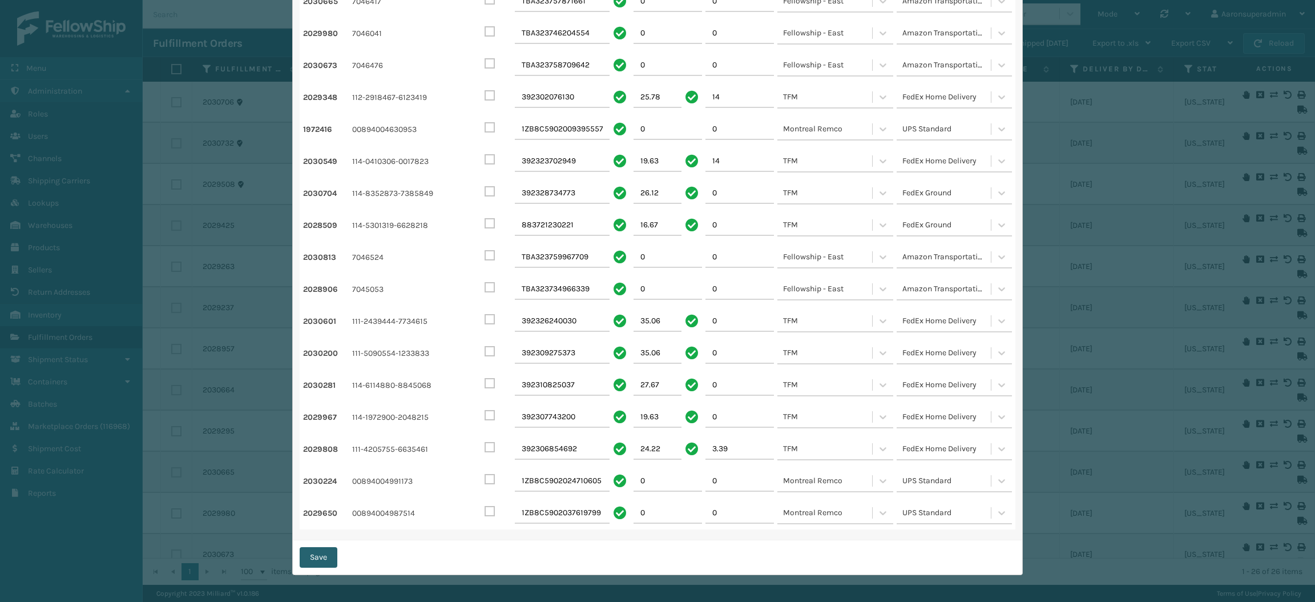
checkbox input "false"
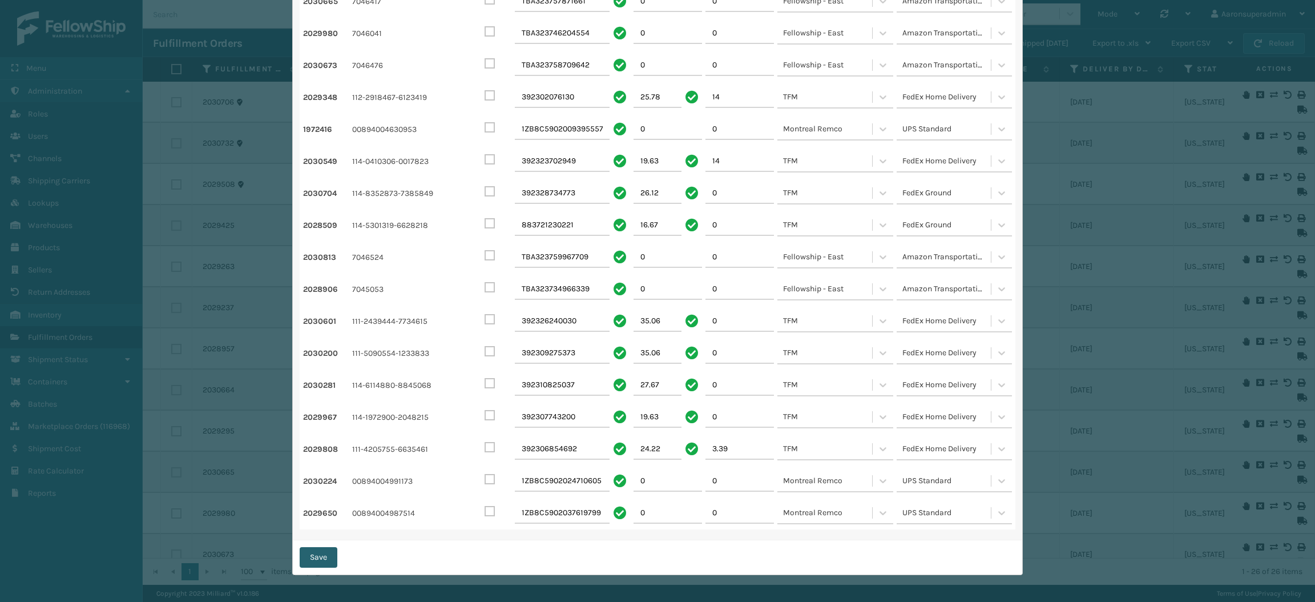
checkbox input "false"
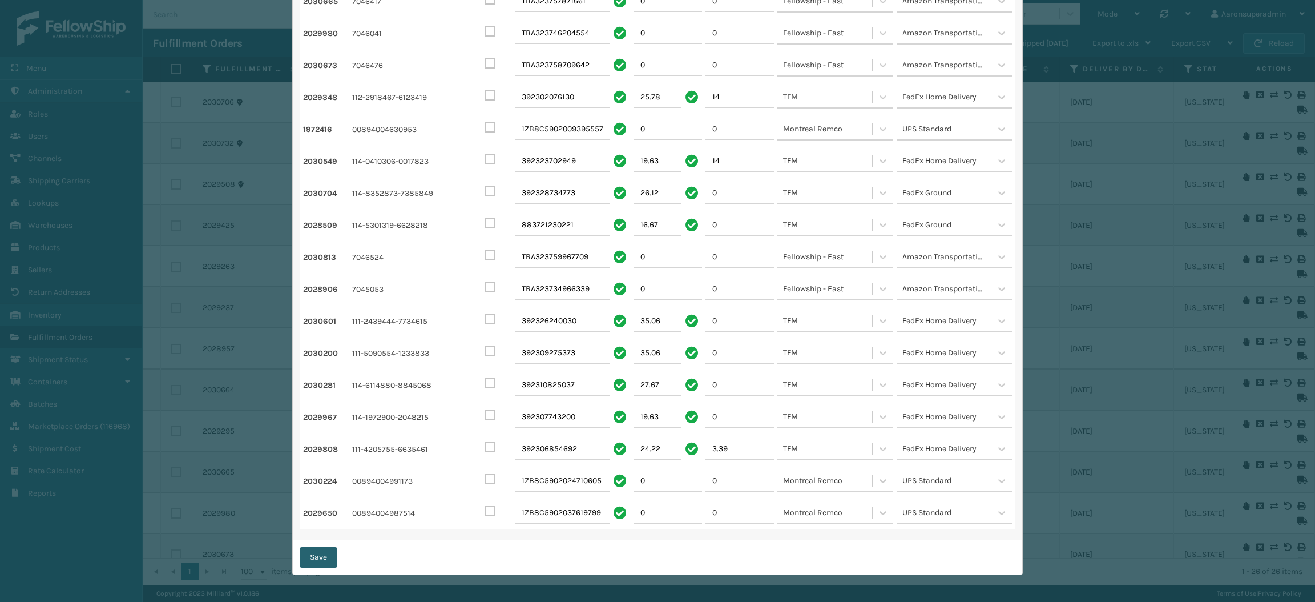
checkbox input "false"
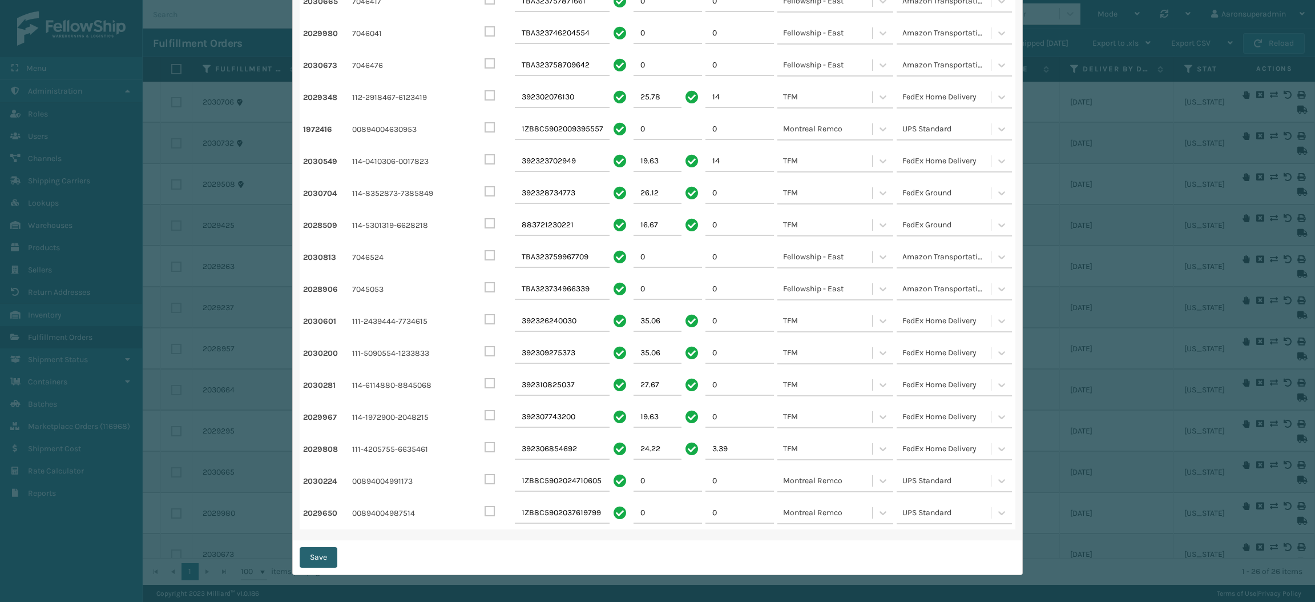
checkbox input "false"
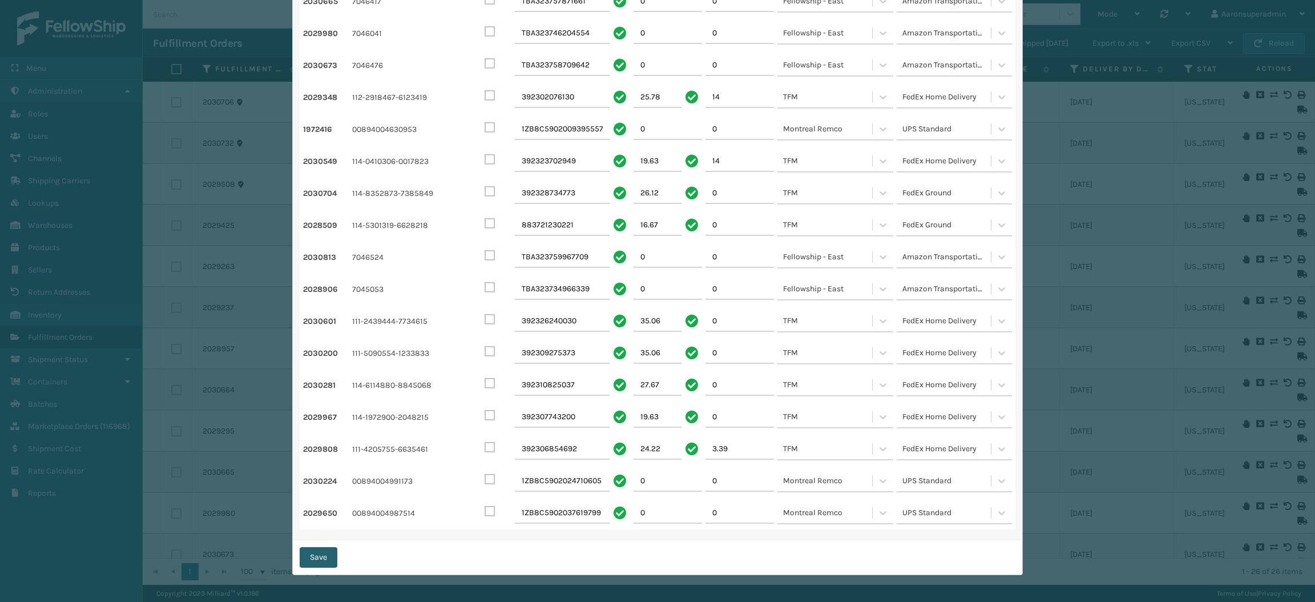
checkbox input "false"
